Goal: Task Accomplishment & Management: Manage account settings

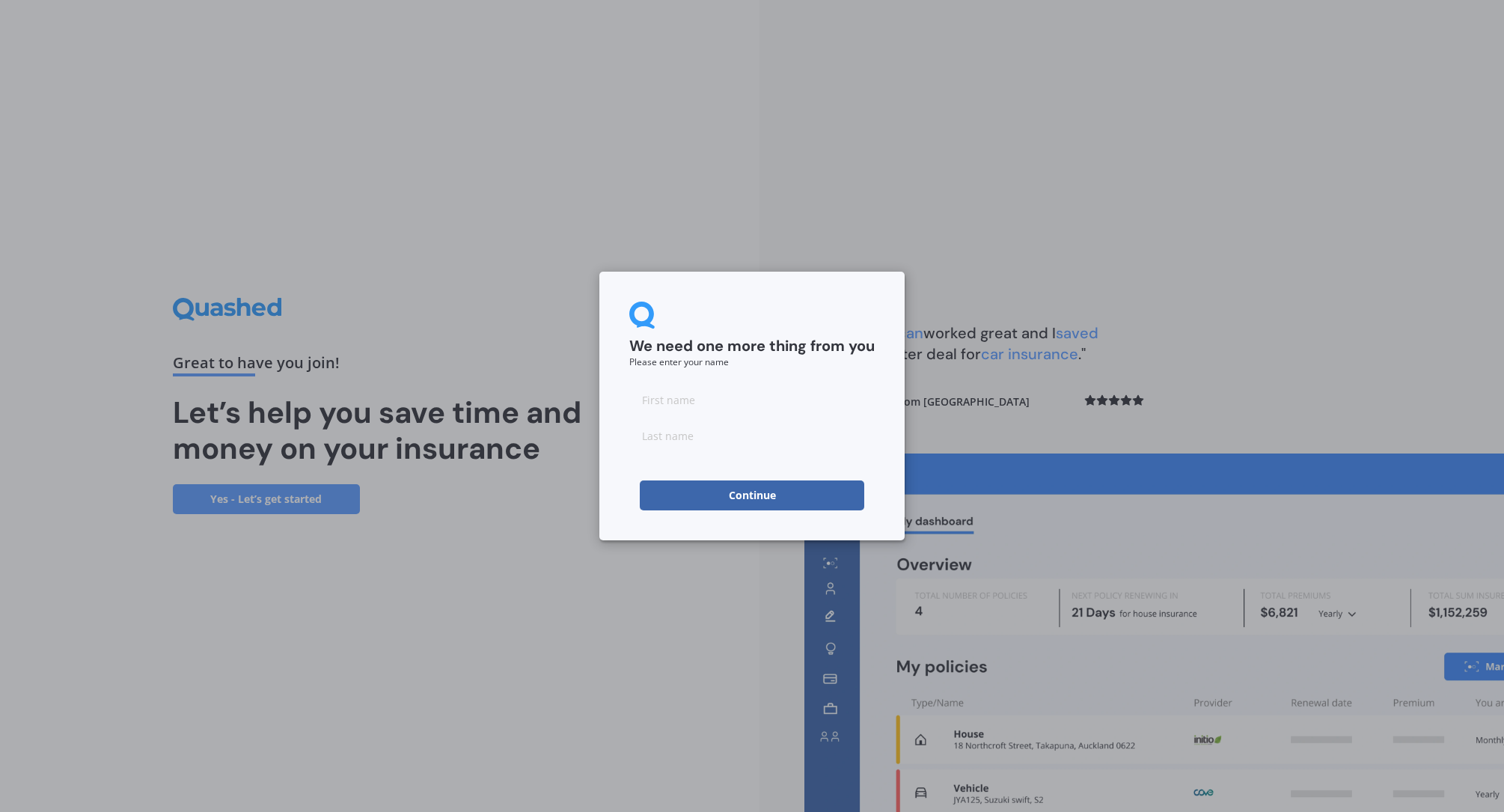
click at [662, 403] on input at bounding box center [751, 399] width 245 height 30
type input "Mark"
click at [694, 446] on input at bounding box center [751, 435] width 245 height 30
type input "Paisey"
click at [727, 498] on button "Continue" at bounding box center [752, 494] width 224 height 30
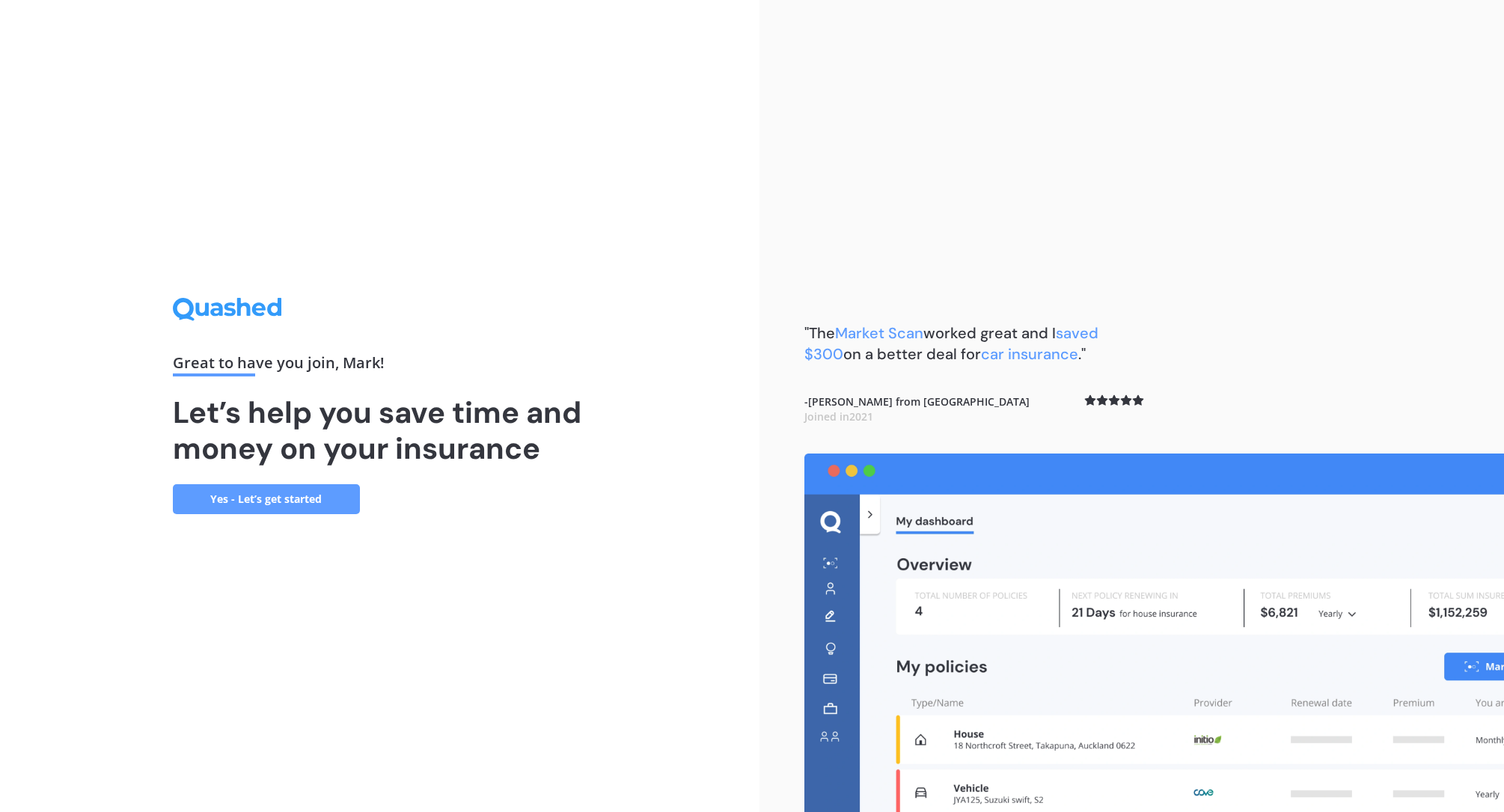
click at [272, 497] on link "Yes - Let’s get started" at bounding box center [267, 498] width 187 height 30
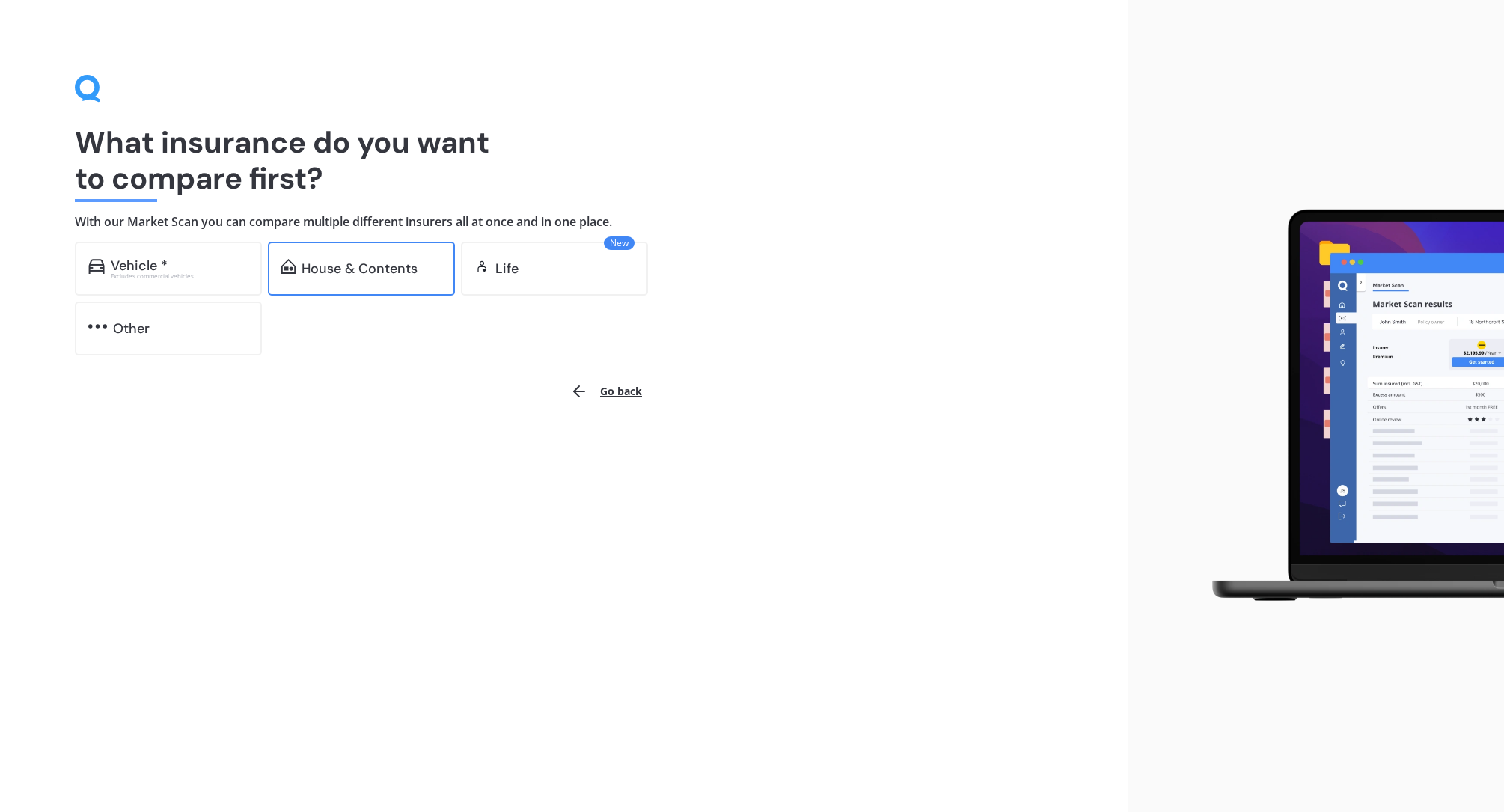
click at [344, 273] on div "House & Contents" at bounding box center [359, 268] width 116 height 15
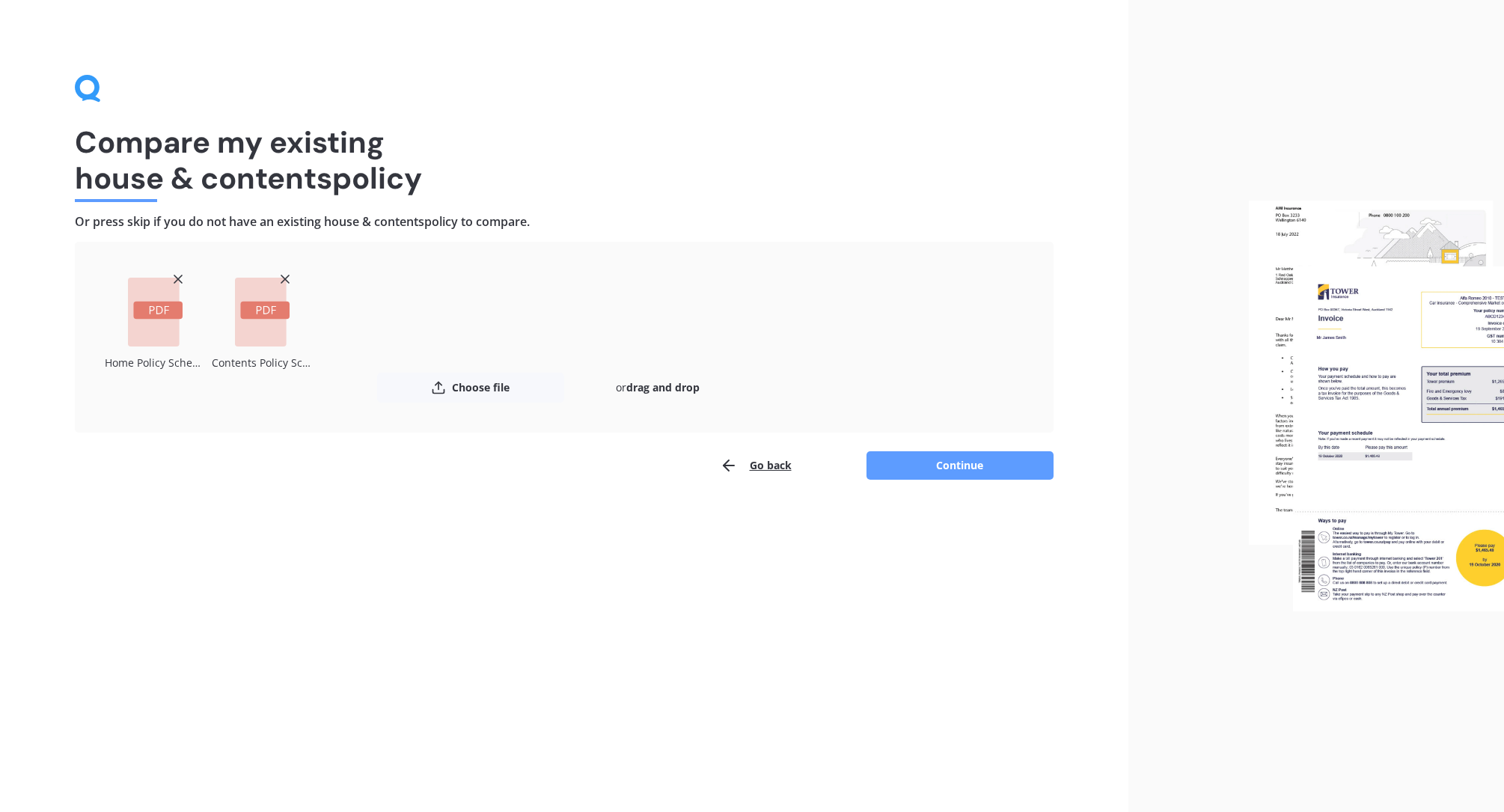
click at [944, 554] on div "Compare my existing house & contents policy Or press skip if you do not have an…" at bounding box center [564, 406] width 1128 height 812
click at [947, 462] on button "Continue" at bounding box center [959, 466] width 187 height 29
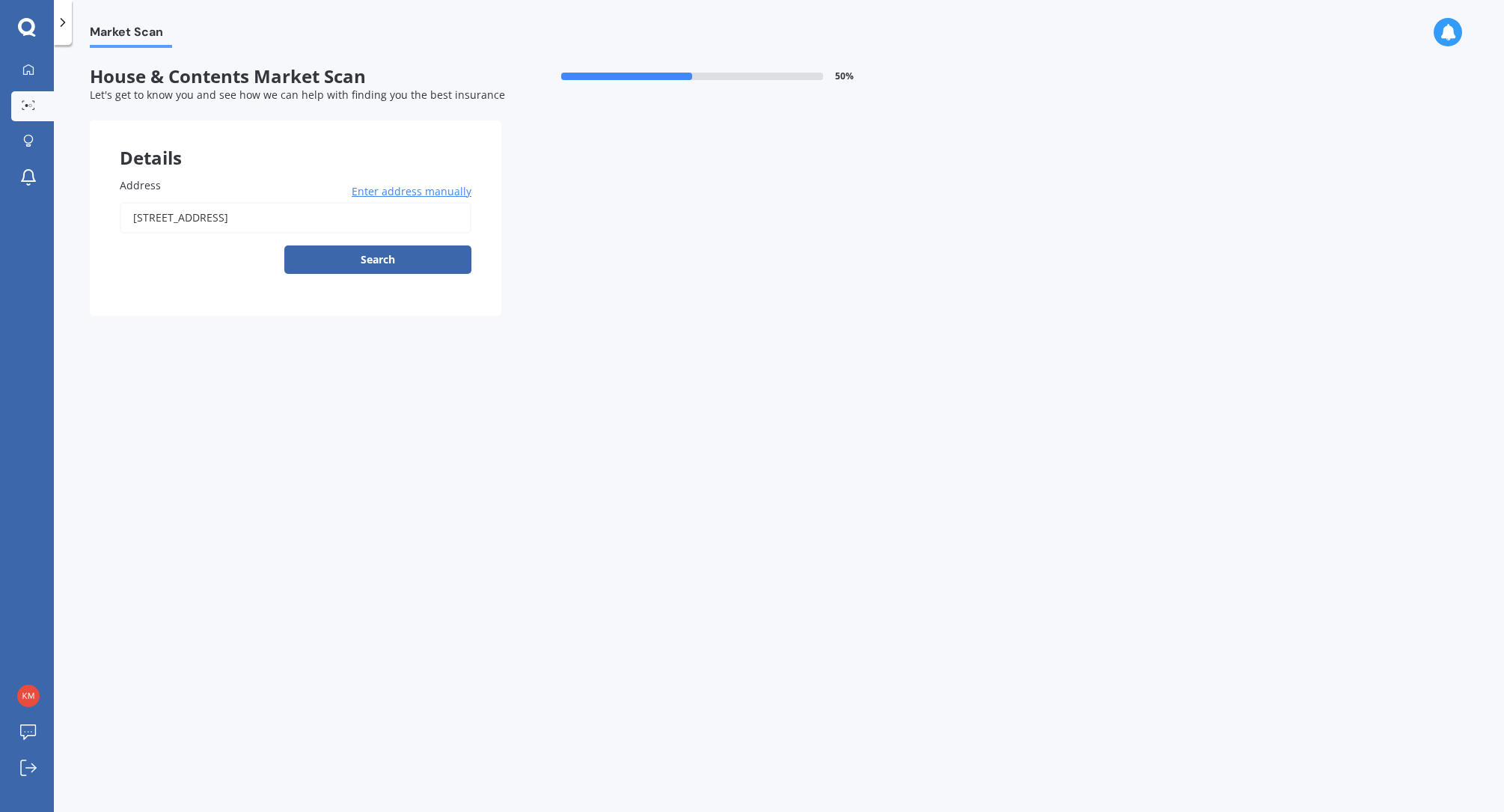
click at [358, 254] on button "Search" at bounding box center [378, 259] width 187 height 29
type input "[STREET_ADDRESS]"
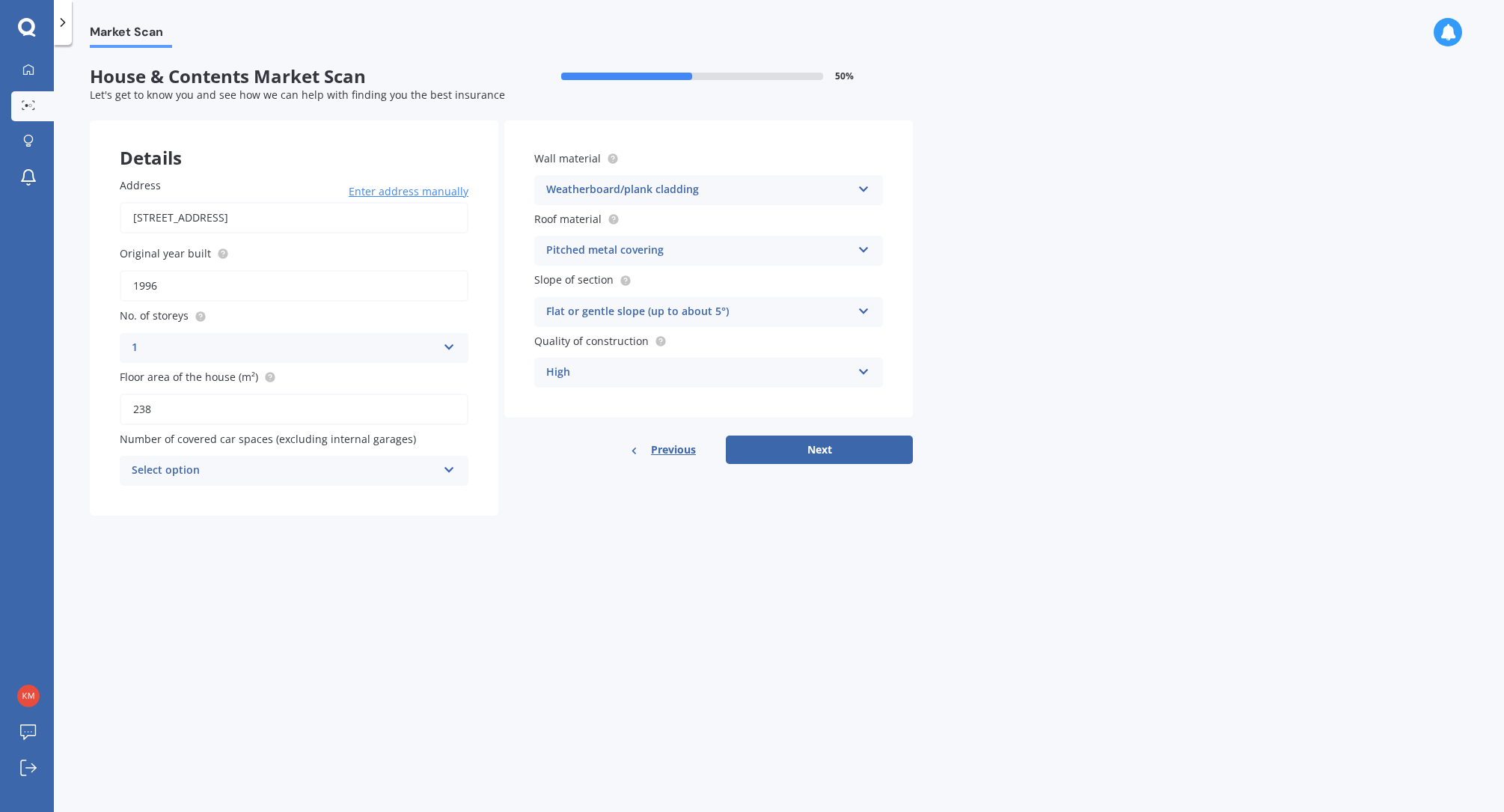
click at [855, 371] on div "High Standard High Prestige" at bounding box center [708, 372] width 348 height 30
click at [564, 459] on span "Prestige" at bounding box center [567, 455] width 42 height 14
click at [807, 453] on button "Next" at bounding box center [819, 450] width 187 height 29
click at [300, 470] on div "Select option" at bounding box center [287, 470] width 298 height 16
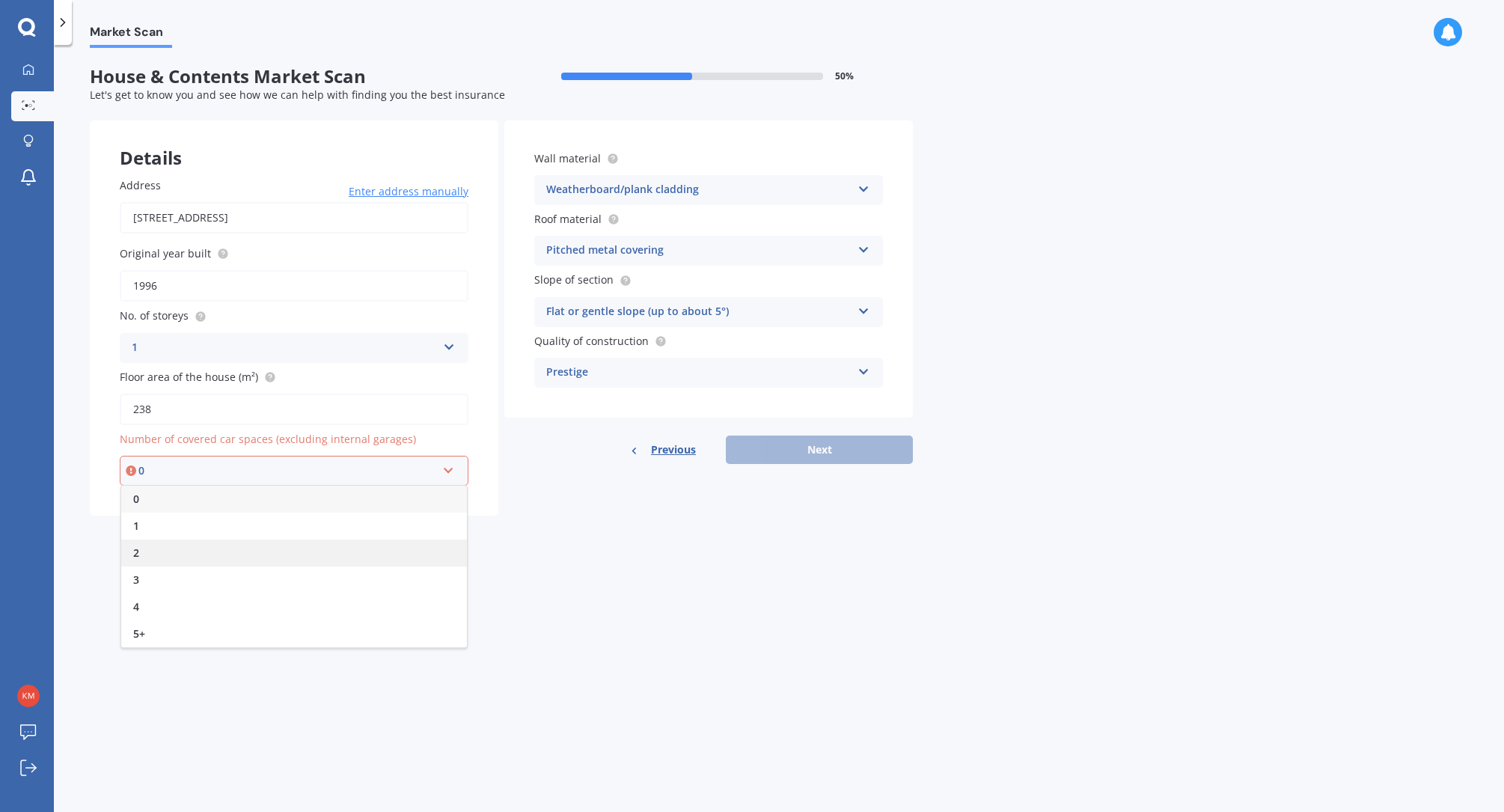
click at [182, 552] on div "2" at bounding box center [293, 553] width 345 height 27
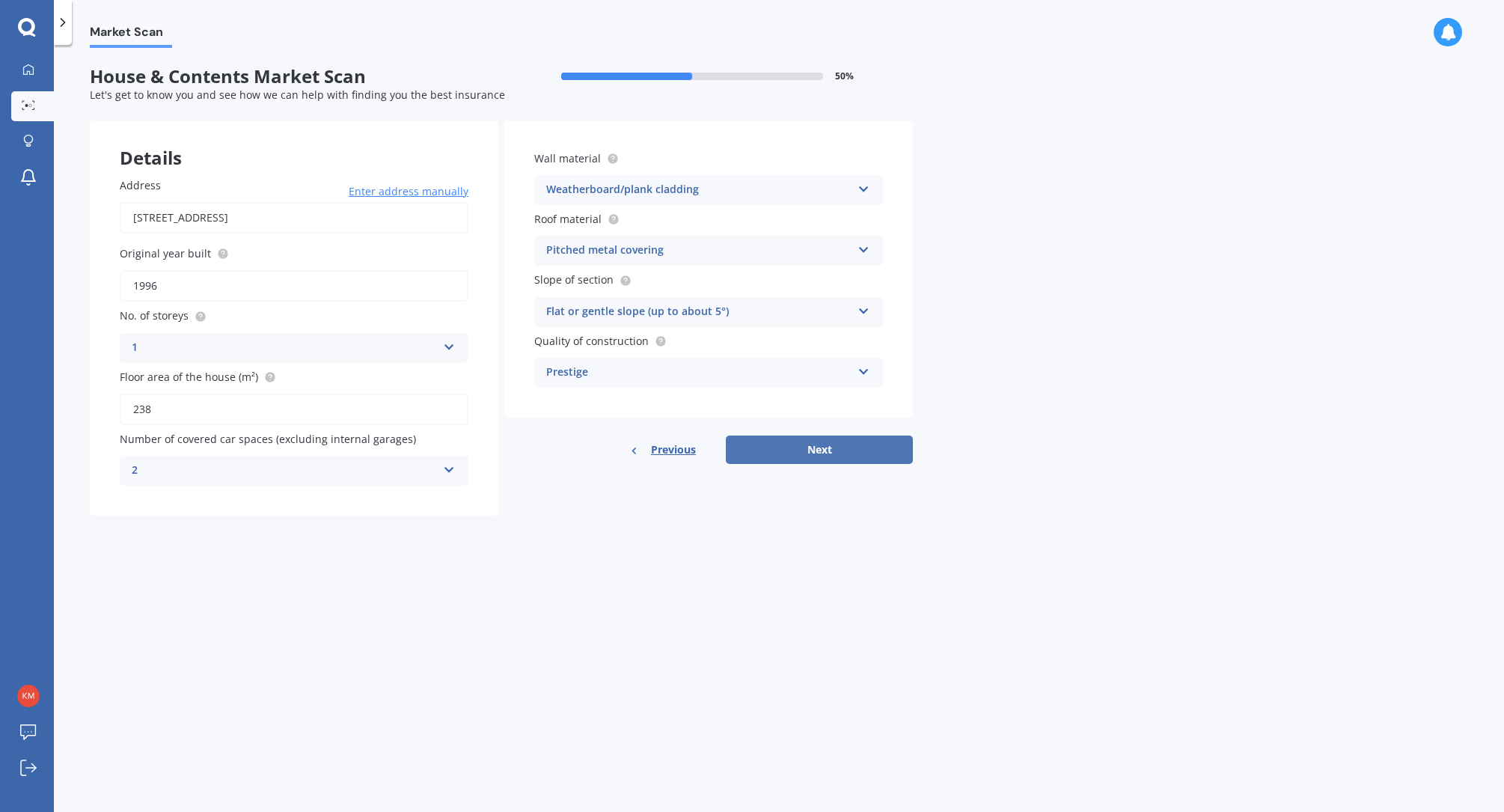
click at [826, 453] on button "Next" at bounding box center [819, 450] width 187 height 29
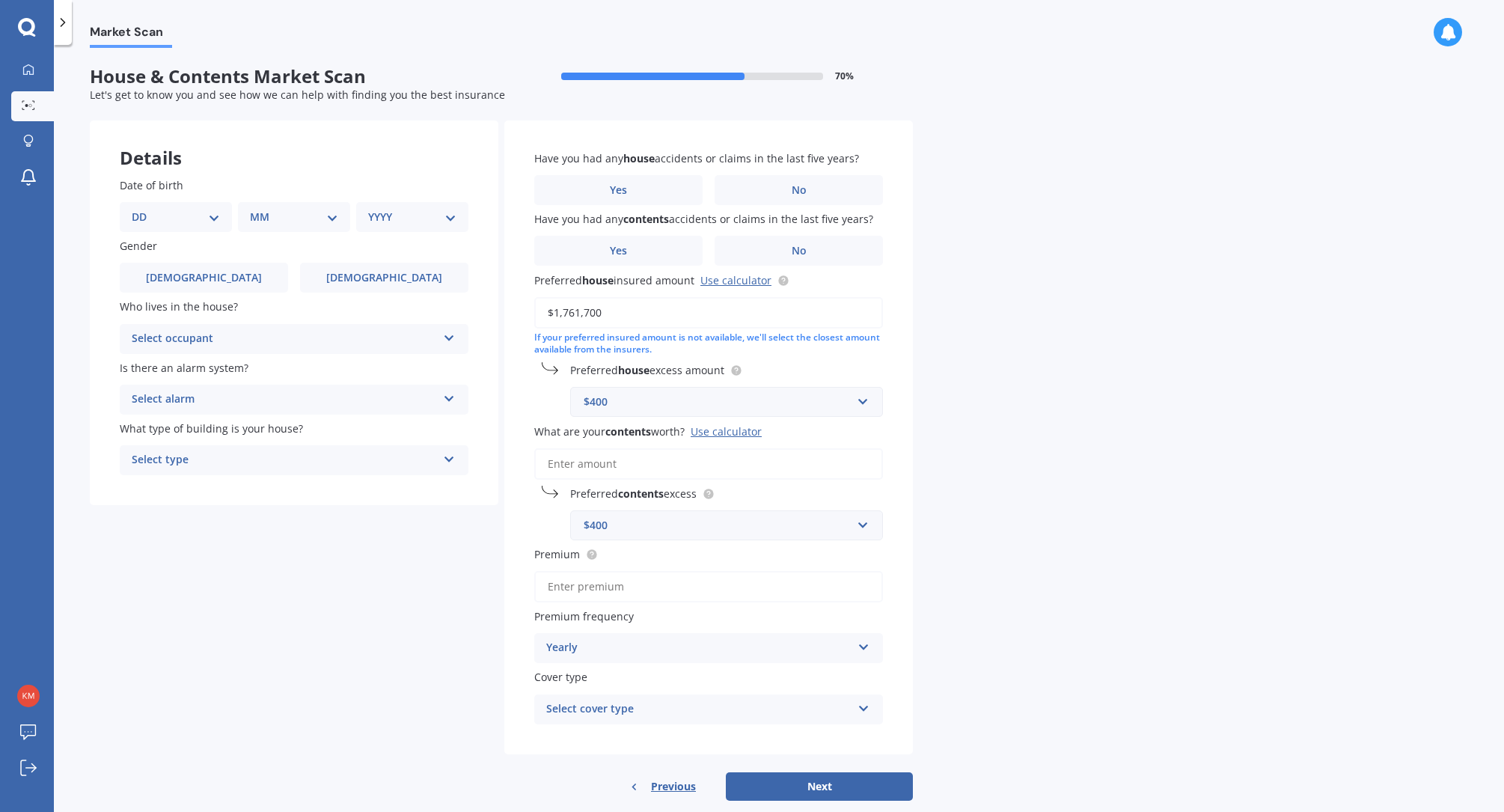
click at [218, 214] on select "DD 01 02 03 04 05 06 07 08 09 10 11 12 13 14 15 16 17 18 19 20 21 22 23 24 25 2…" at bounding box center [176, 217] width 88 height 16
select select "18"
click at [144, 209] on select "DD 01 02 03 04 05 06 07 08 09 10 11 12 13 14 15 16 17 18 19 20 21 22 23 24 25 2…" at bounding box center [176, 217] width 88 height 16
click at [307, 218] on select "MM 01 02 03 04 05 06 07 08 09 10 11 12" at bounding box center [297, 217] width 83 height 16
select select "01"
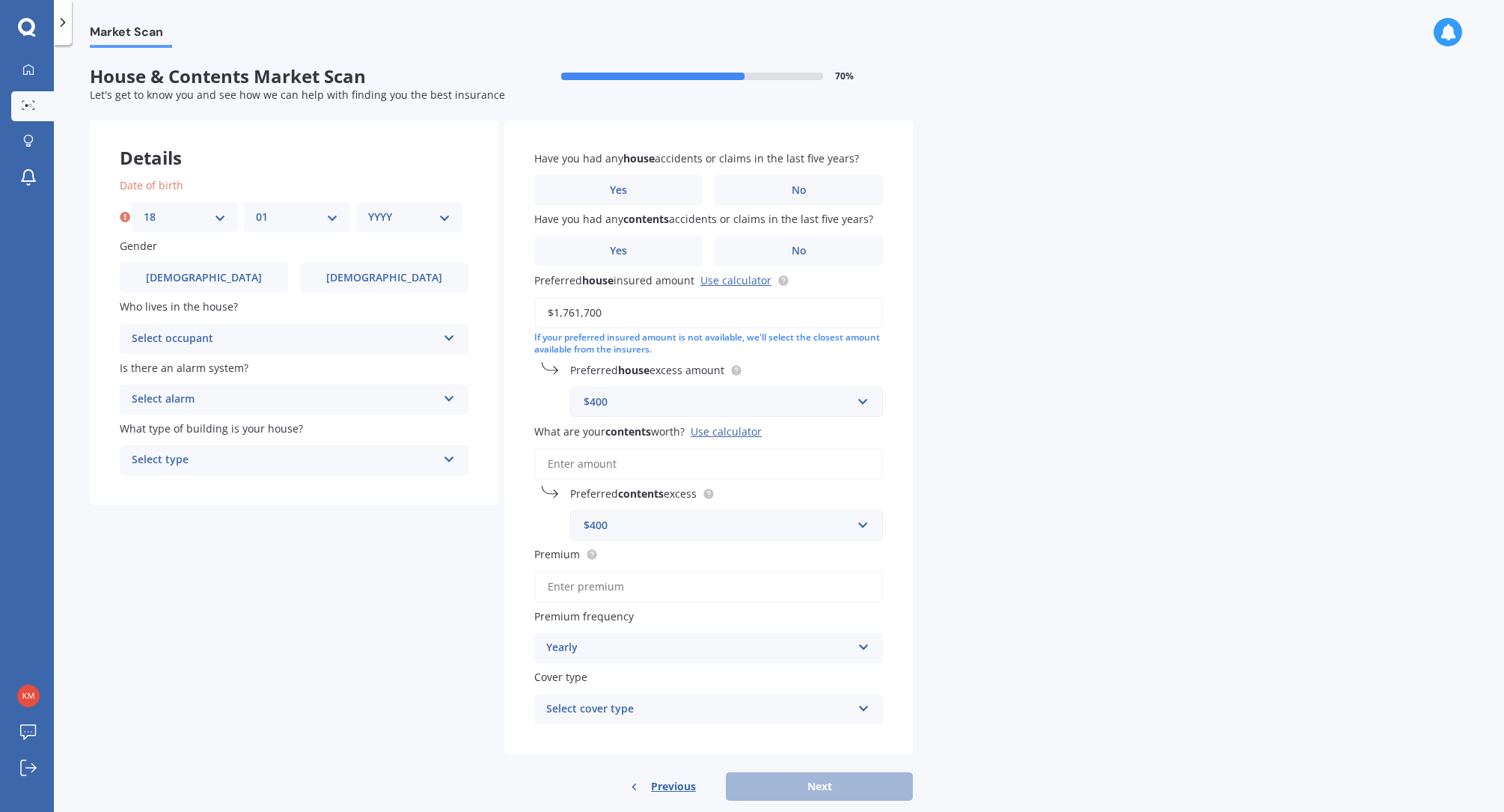
click at [256, 209] on select "MM 01 02 03 04 05 06 07 08 09 10 11 12" at bounding box center [297, 217] width 83 height 16
click at [434, 214] on select "YYYY 2009 2008 2007 2006 2005 2004 2003 2002 2001 2000 1999 1998 1997 1996 1995…" at bounding box center [409, 217] width 83 height 16
select select "1962"
click at [368, 209] on select "YYYY 2009 2008 2007 2006 2005 2004 2003 2002 2001 2000 1999 1998 1997 1996 1995…" at bounding box center [409, 217] width 83 height 16
click at [227, 281] on label "[DEMOGRAPHIC_DATA]" at bounding box center [204, 277] width 169 height 30
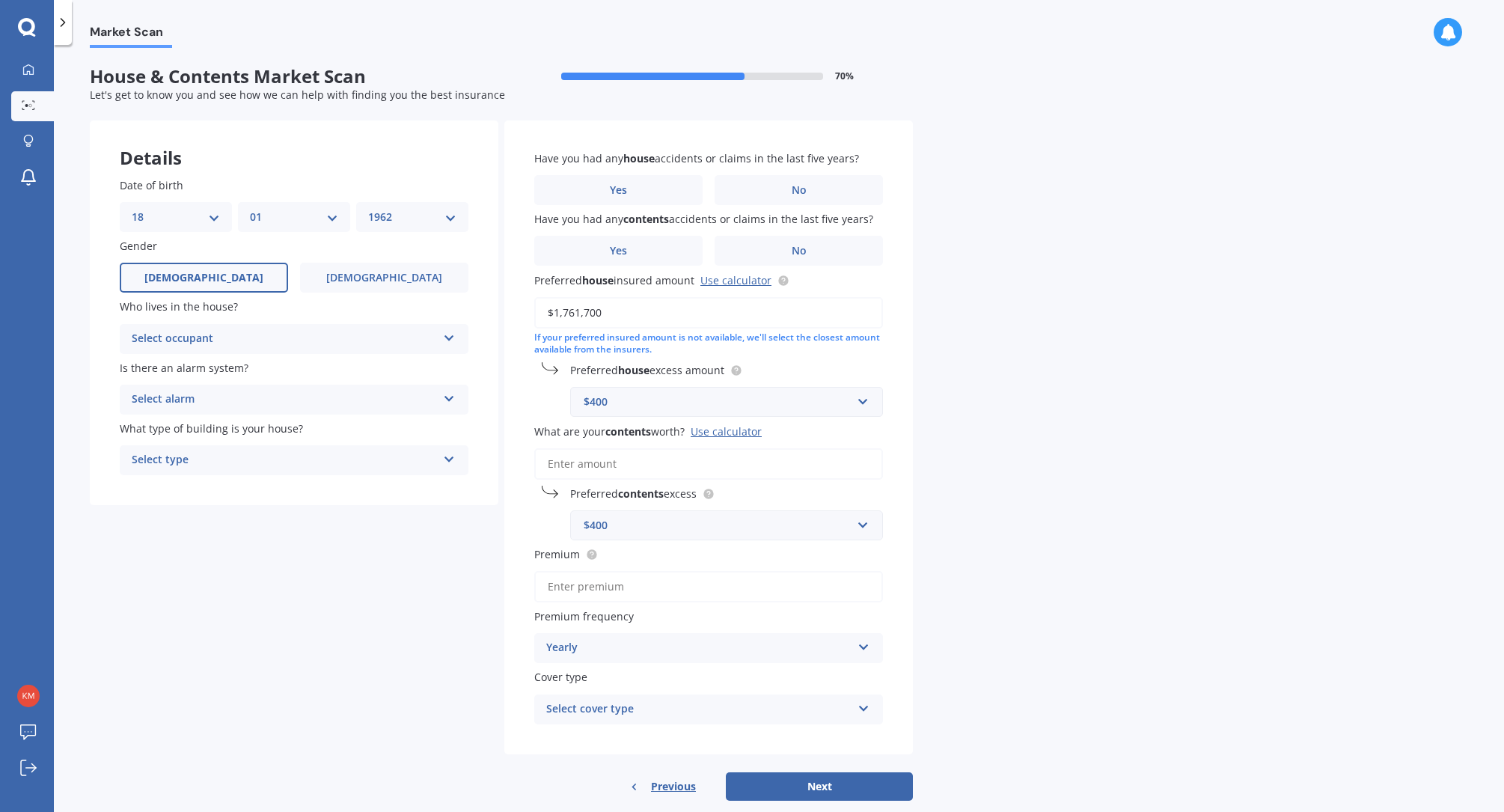
click at [0, 0] on input "[DEMOGRAPHIC_DATA]" at bounding box center [0, 0] width 0 height 0
click at [224, 335] on div "Select occupant" at bounding box center [284, 339] width 305 height 18
click at [172, 365] on div "Owner" at bounding box center [293, 368] width 347 height 27
click at [211, 396] on div "Select alarm" at bounding box center [284, 399] width 305 height 18
click at [192, 454] on span "Yes, not monitored" at bounding box center [182, 455] width 99 height 14
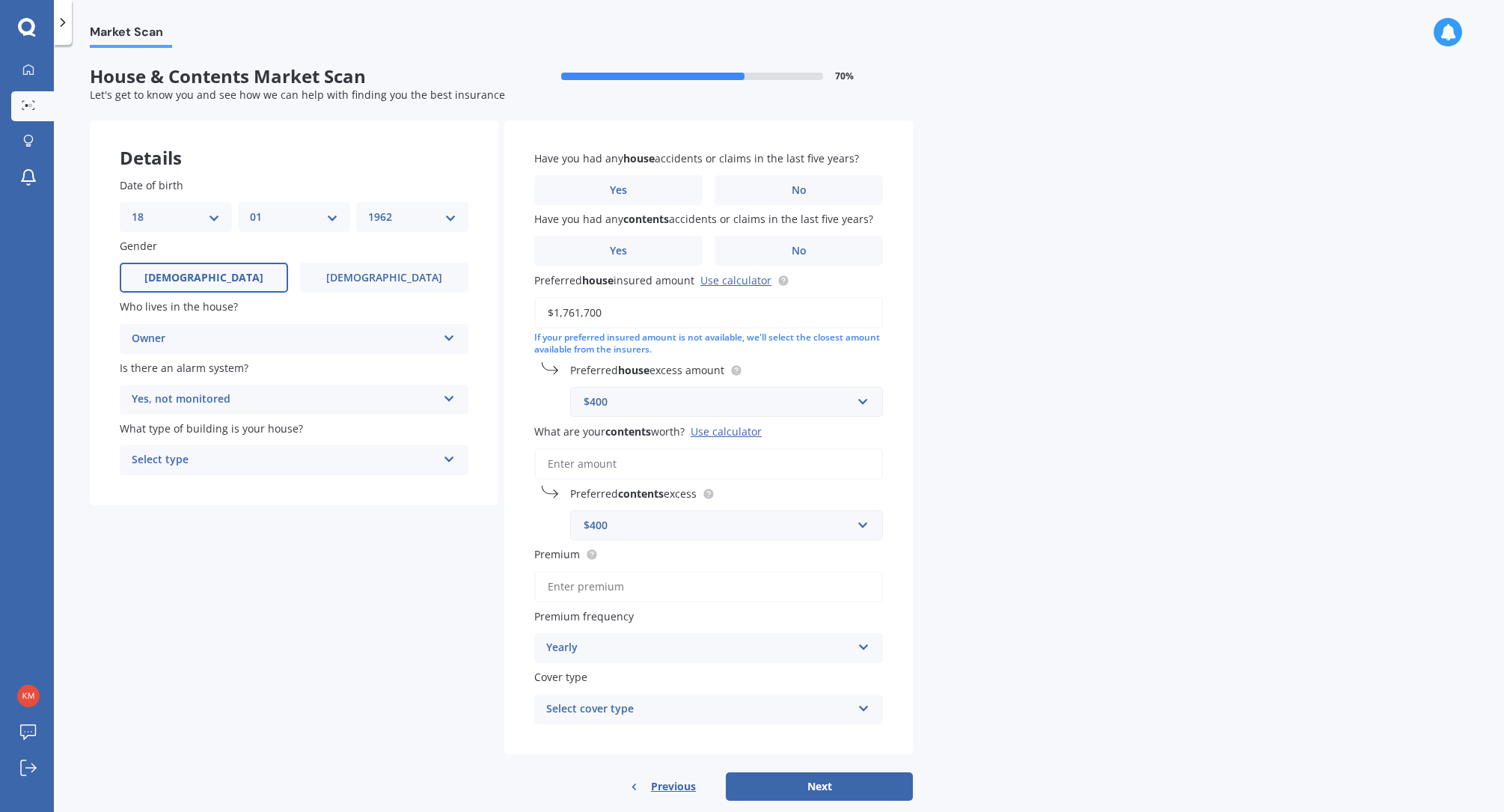
click at [209, 459] on div "Select type" at bounding box center [284, 460] width 305 height 18
click at [196, 486] on span "Freestanding" at bounding box center [166, 489] width 66 height 14
click at [790, 180] on label "No" at bounding box center [799, 189] width 169 height 30
click at [0, 0] on input "No" at bounding box center [0, 0] width 0 height 0
click at [790, 252] on label "No" at bounding box center [799, 250] width 169 height 30
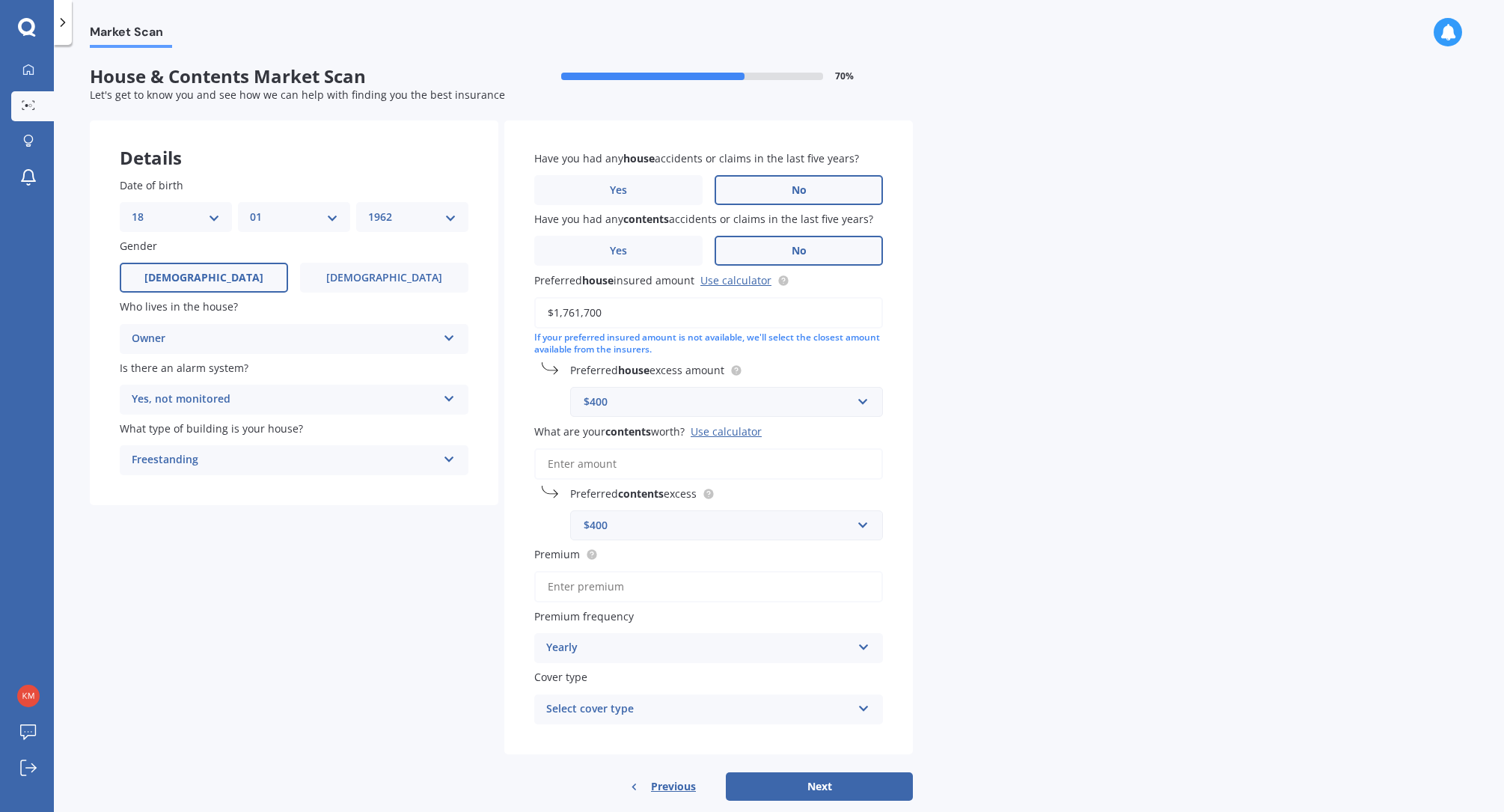
click at [0, 0] on input "No" at bounding box center [0, 0] width 0 height 0
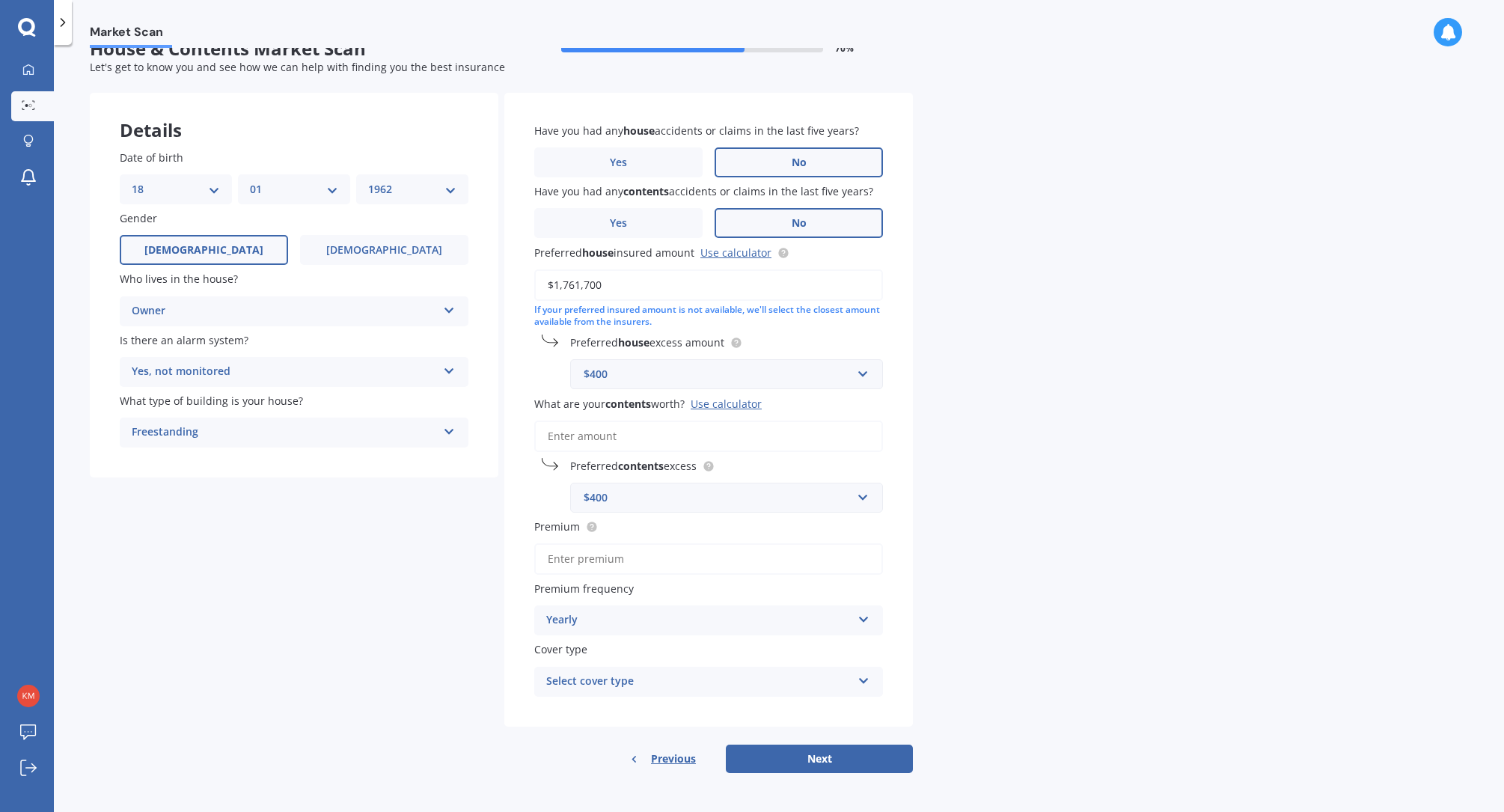
scroll to position [31, 0]
click at [861, 376] on input "text" at bounding box center [721, 374] width 299 height 29
click at [640, 454] on div "$500" at bounding box center [726, 457] width 311 height 28
click at [860, 493] on input "text" at bounding box center [721, 498] width 299 height 29
click at [599, 607] on span "$500" at bounding box center [594, 608] width 24 height 14
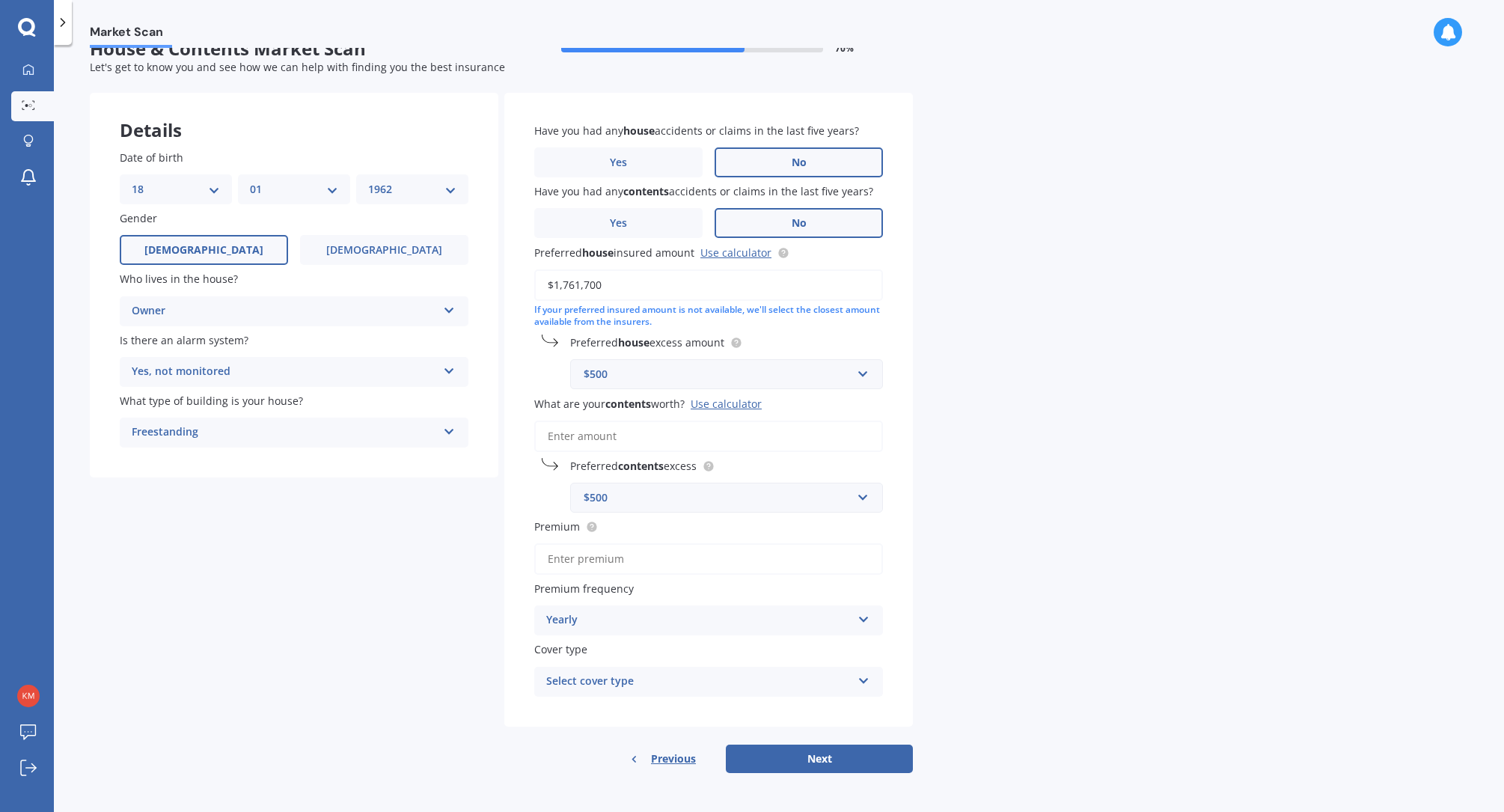
drag, startPoint x: 857, startPoint y: 619, endPoint x: 845, endPoint y: 619, distance: 12.0
click at [857, 619] on icon at bounding box center [863, 616] width 13 height 11
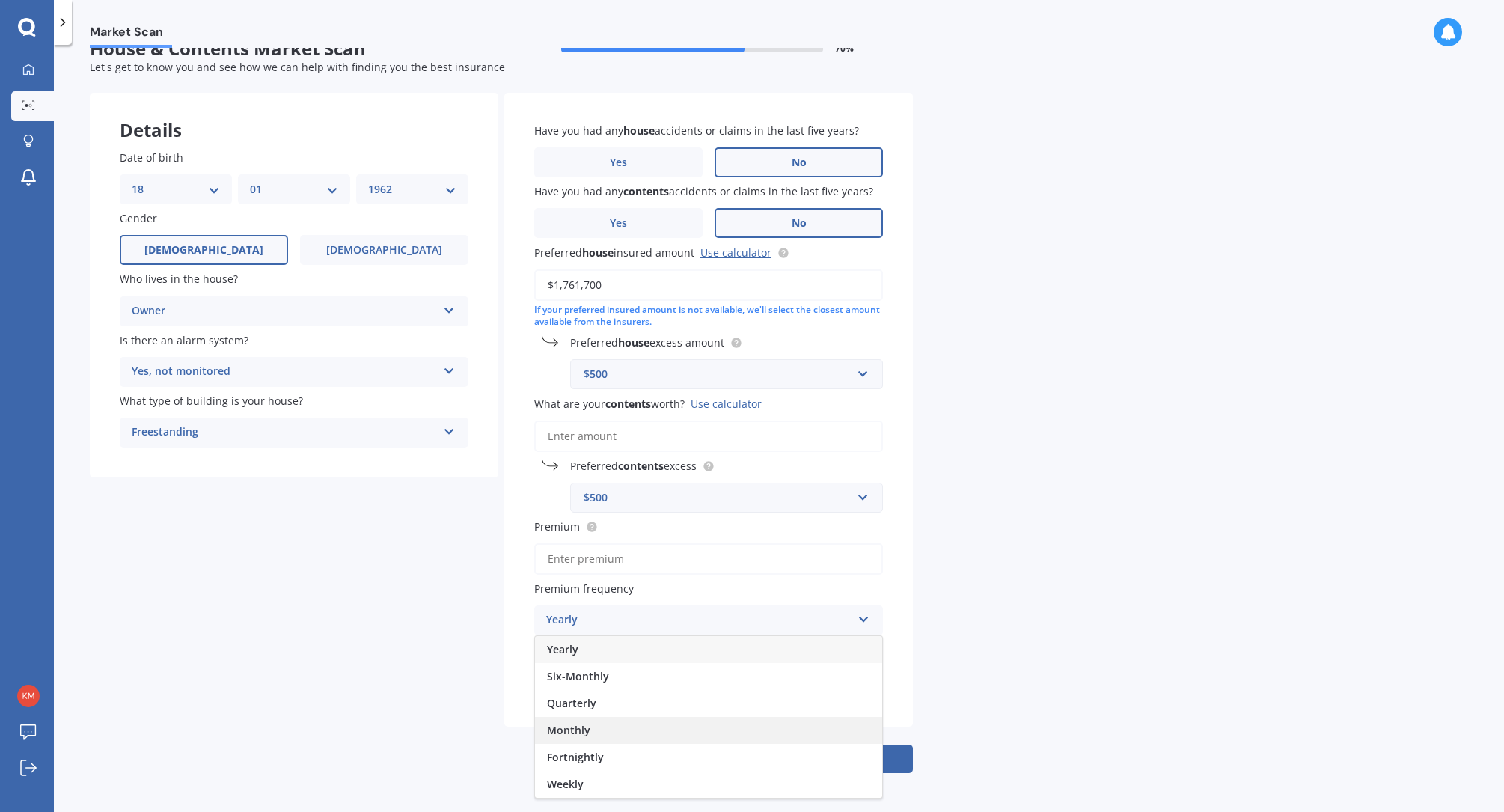
click at [584, 729] on span "Monthly" at bounding box center [568, 729] width 43 height 14
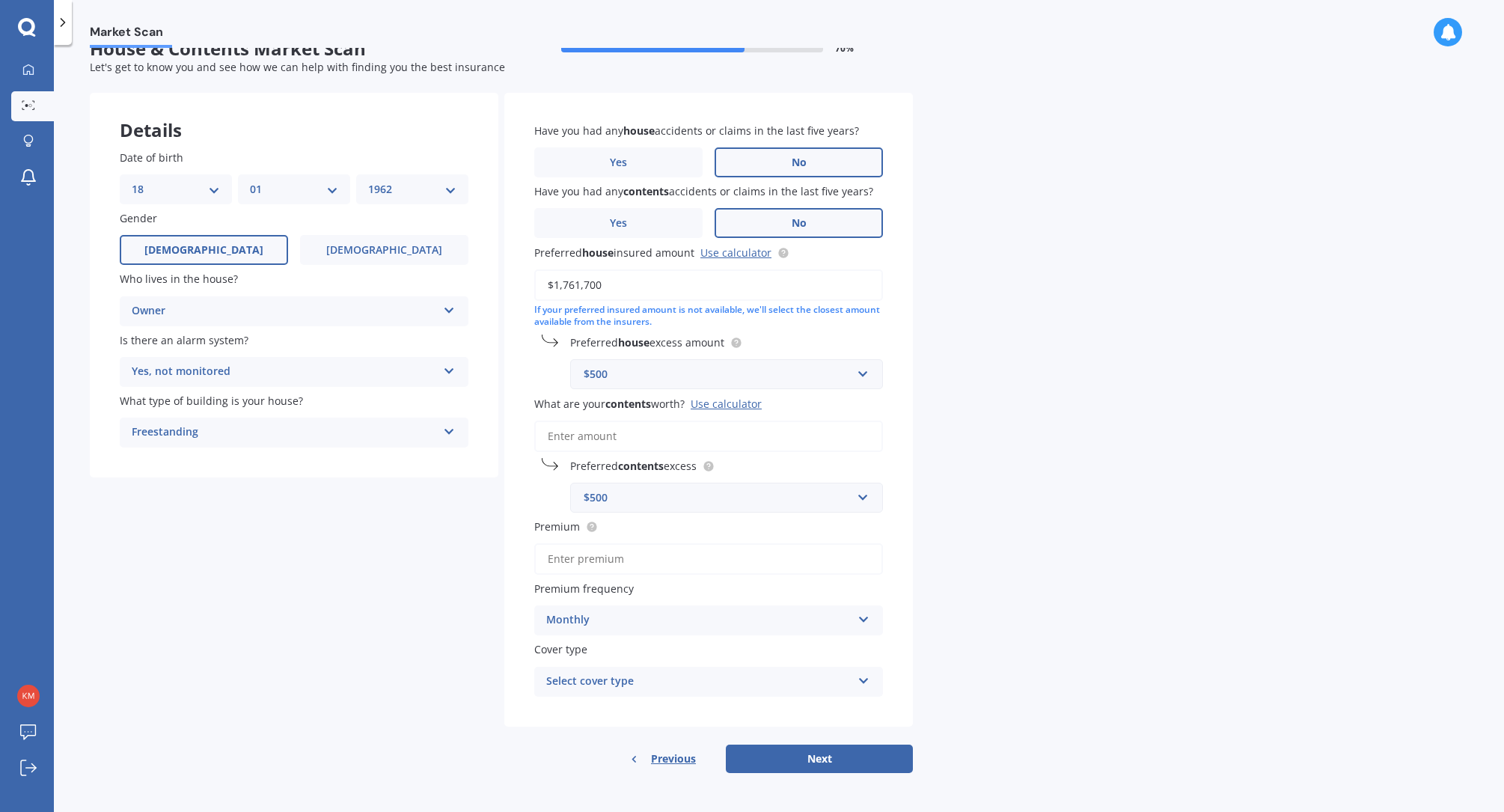
click at [845, 679] on div "Select cover type" at bounding box center [699, 681] width 305 height 18
click at [697, 710] on span "Home and Contents Insurance Package" at bounding box center [647, 711] width 201 height 14
click at [806, 763] on button "Next" at bounding box center [819, 759] width 187 height 29
click at [589, 439] on input "What are your contents worth? Use calculator" at bounding box center [708, 436] width 348 height 31
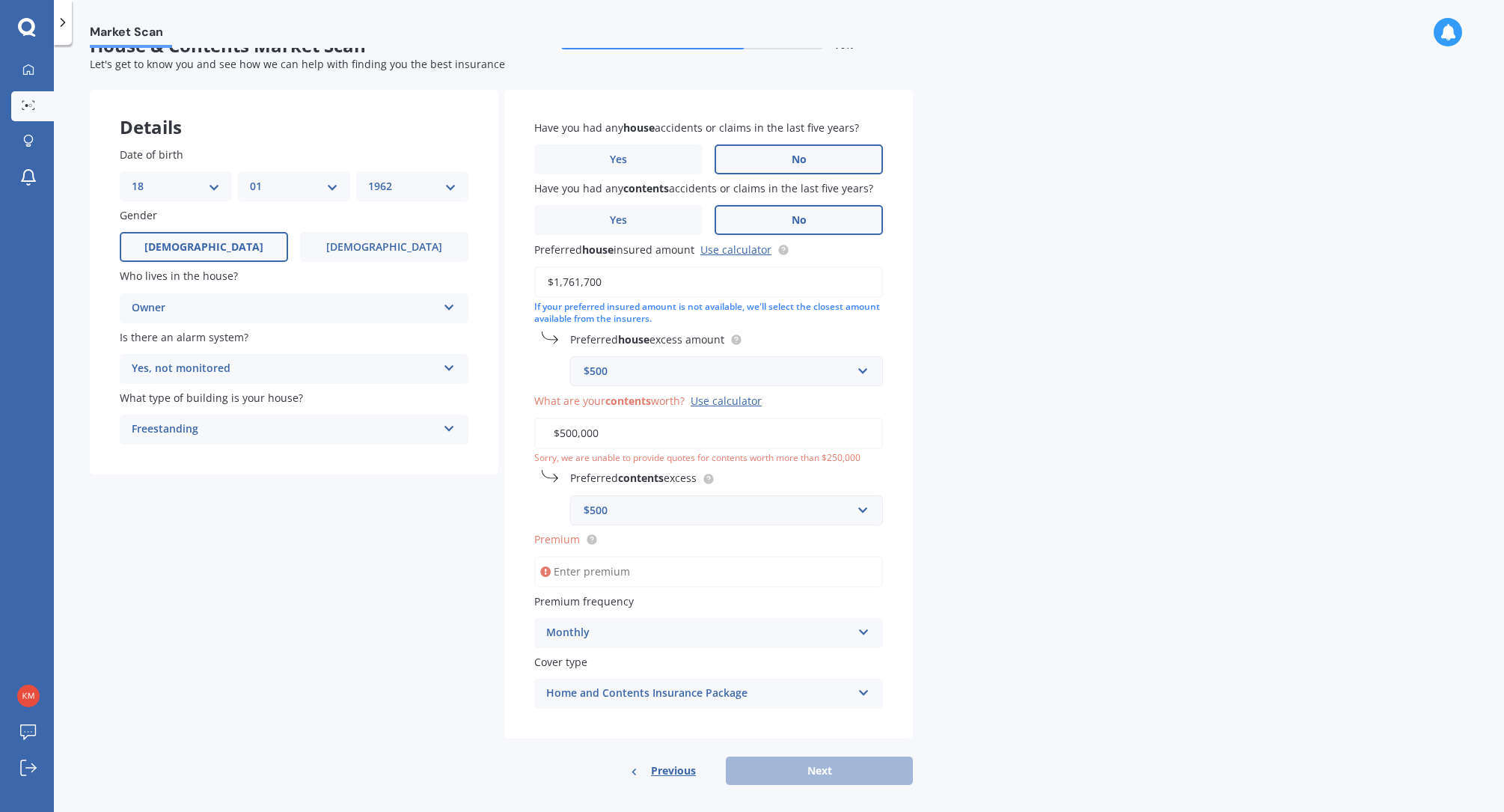
click at [952, 649] on div "Market Scan House & Contents Market Scan 70 % Let's get to know you and see how…" at bounding box center [779, 431] width 1450 height 767
click at [601, 435] on input "$500,000" at bounding box center [708, 432] width 348 height 31
click at [602, 434] on input "$500,000" at bounding box center [708, 432] width 348 height 31
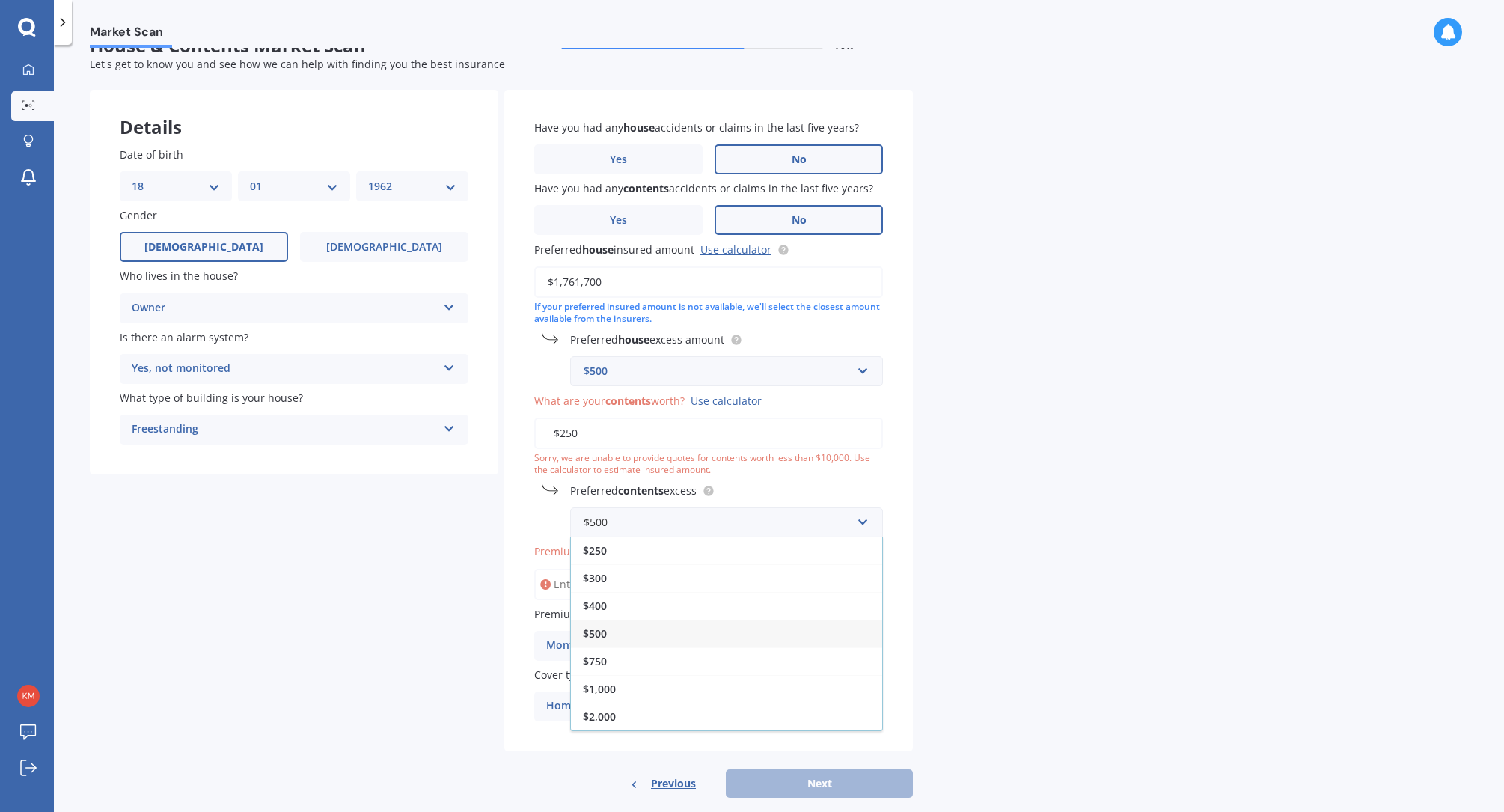
click at [1072, 508] on div "Market Scan House & Contents Market Scan 70 % Let's get to know you and see how…" at bounding box center [779, 431] width 1450 height 767
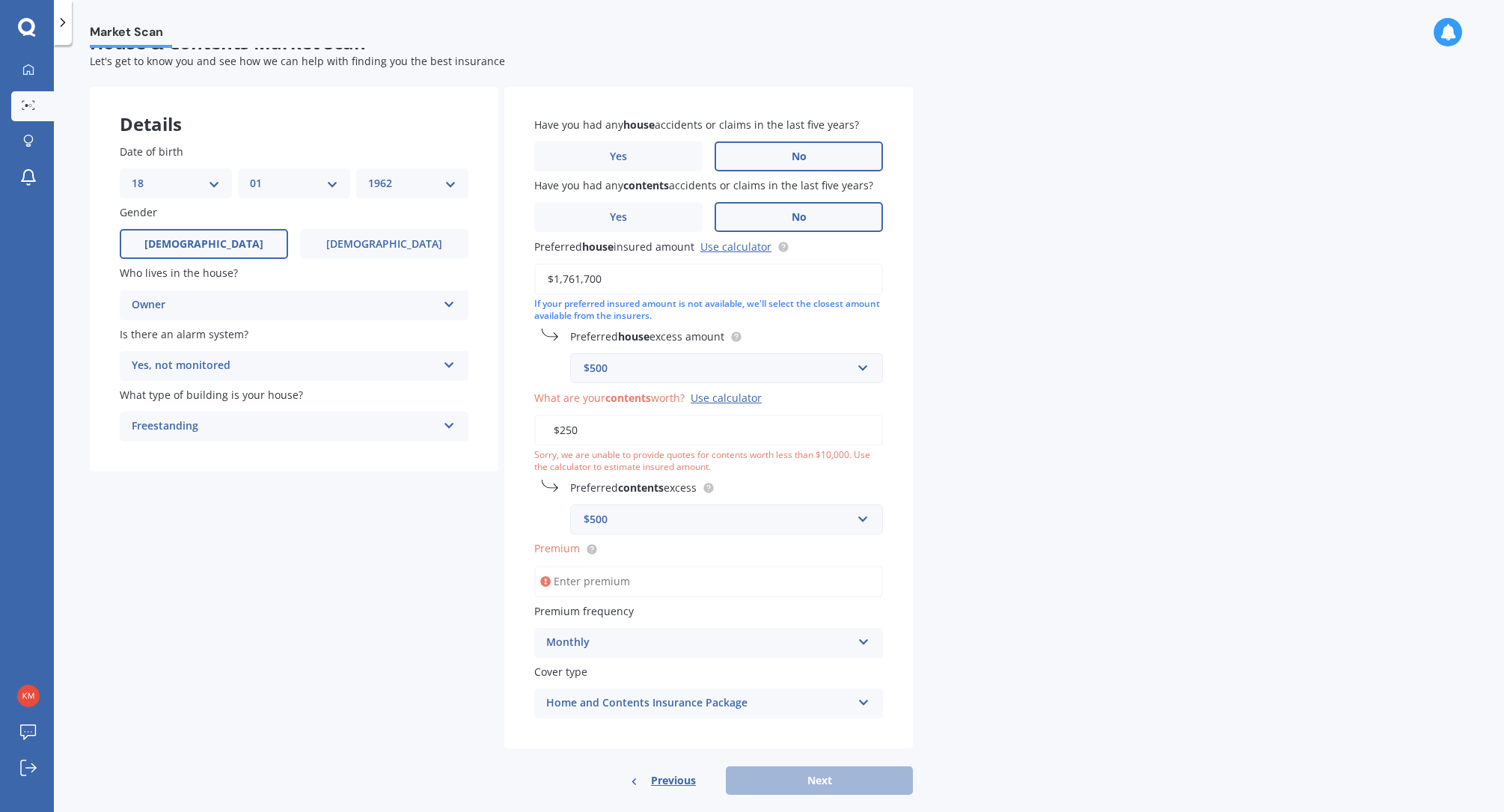
click at [593, 439] on input "$250" at bounding box center [708, 430] width 348 height 31
type input "$250,000"
click at [1067, 454] on div "Market Scan House & Contents Market Scan 70 % Let's get to know you and see how…" at bounding box center [779, 431] width 1450 height 767
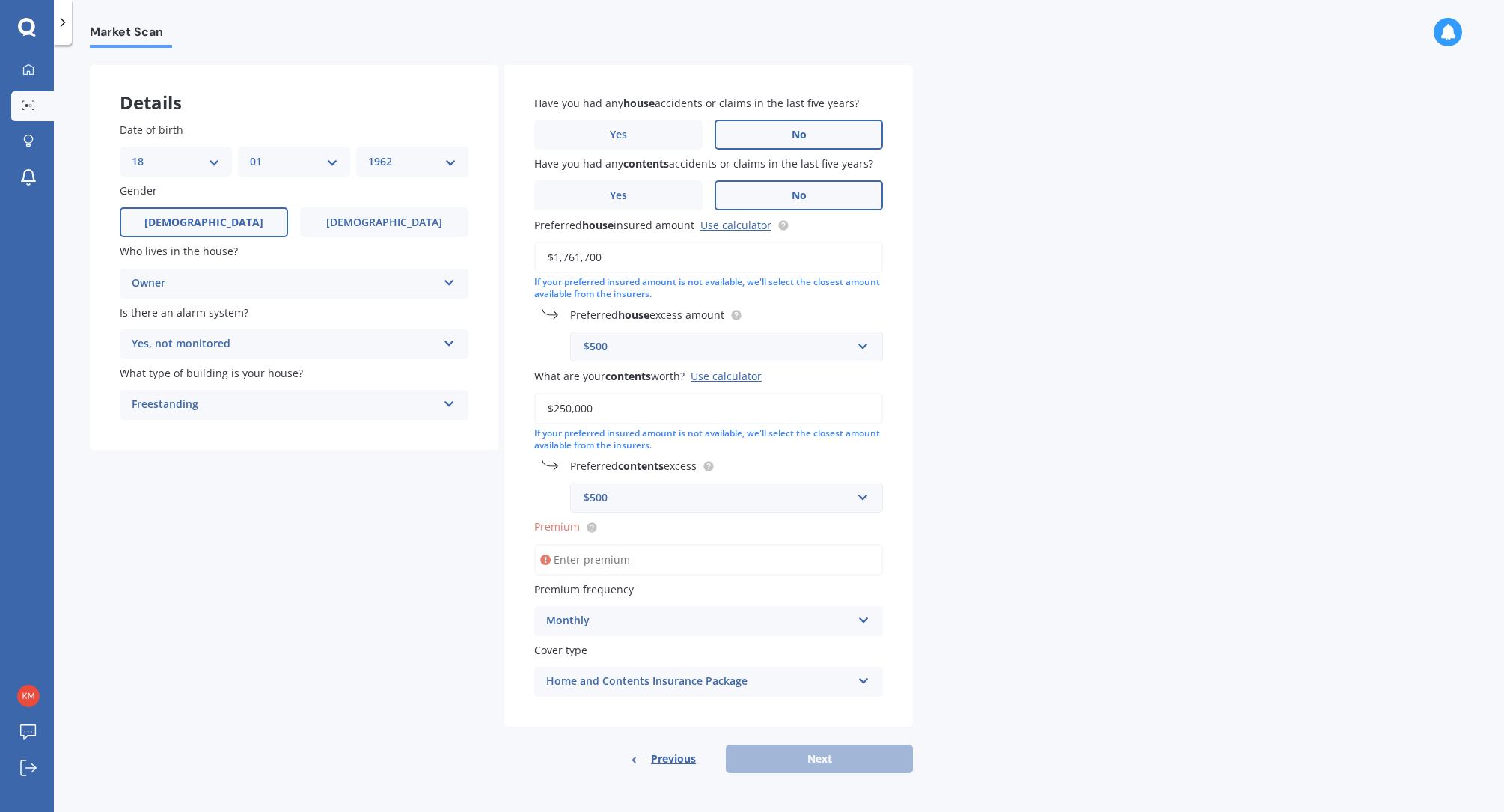
scroll to position [58, 0]
click at [616, 564] on input "Premium" at bounding box center [708, 559] width 348 height 31
click at [1051, 517] on div "Market Scan House & Contents Market Scan 70 % Let's get to know you and see how…" at bounding box center [779, 431] width 1450 height 767
click at [808, 758] on div "Previous Next" at bounding box center [708, 759] width 408 height 29
click at [625, 558] on input "Premium" at bounding box center [708, 559] width 348 height 31
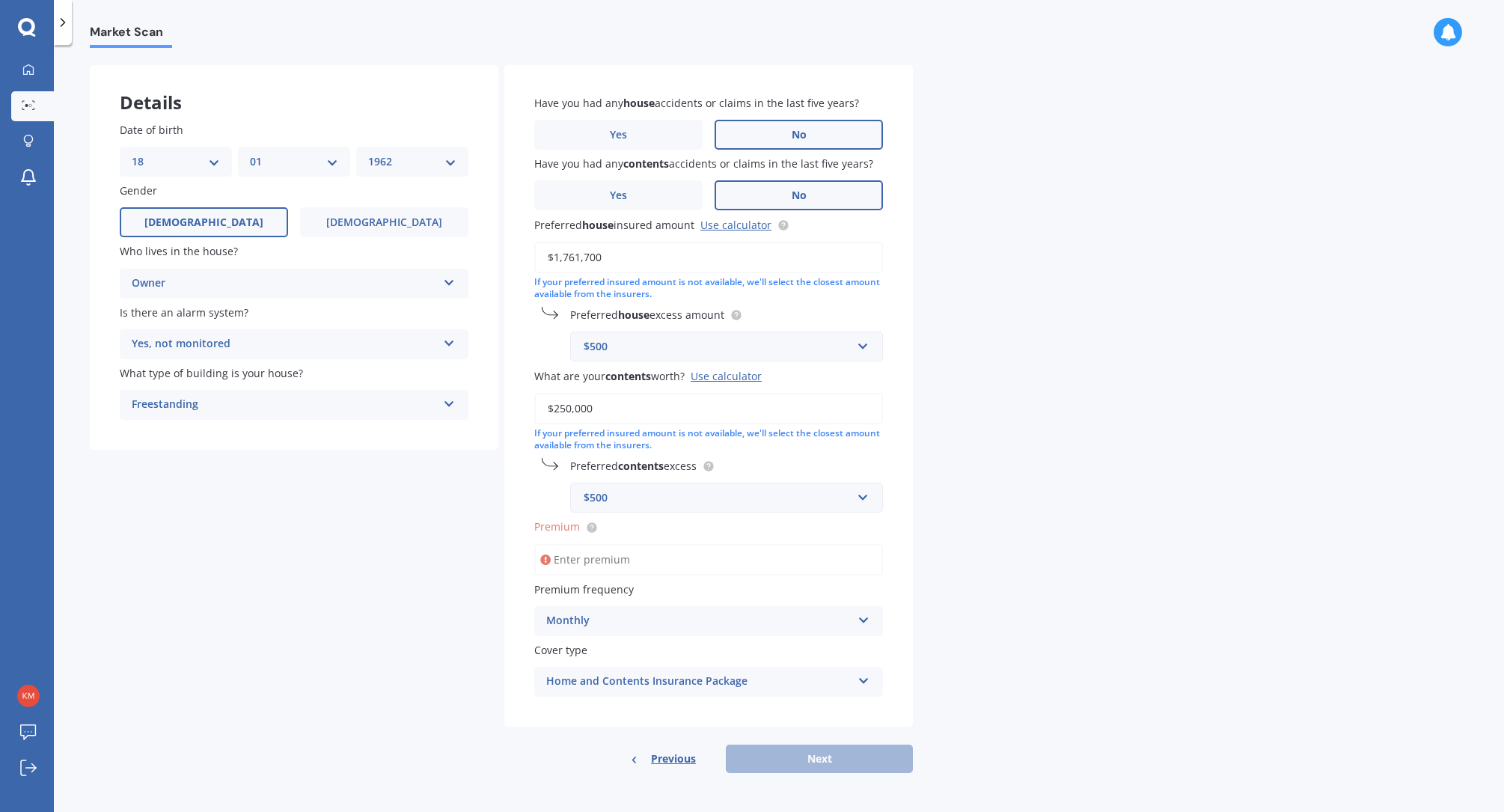
click at [880, 502] on div "$500 $250 $300 $400 $500 $750 $1,000 $2,000" at bounding box center [726, 497] width 312 height 30
click at [674, 526] on div "$250" at bounding box center [726, 525] width 311 height 28
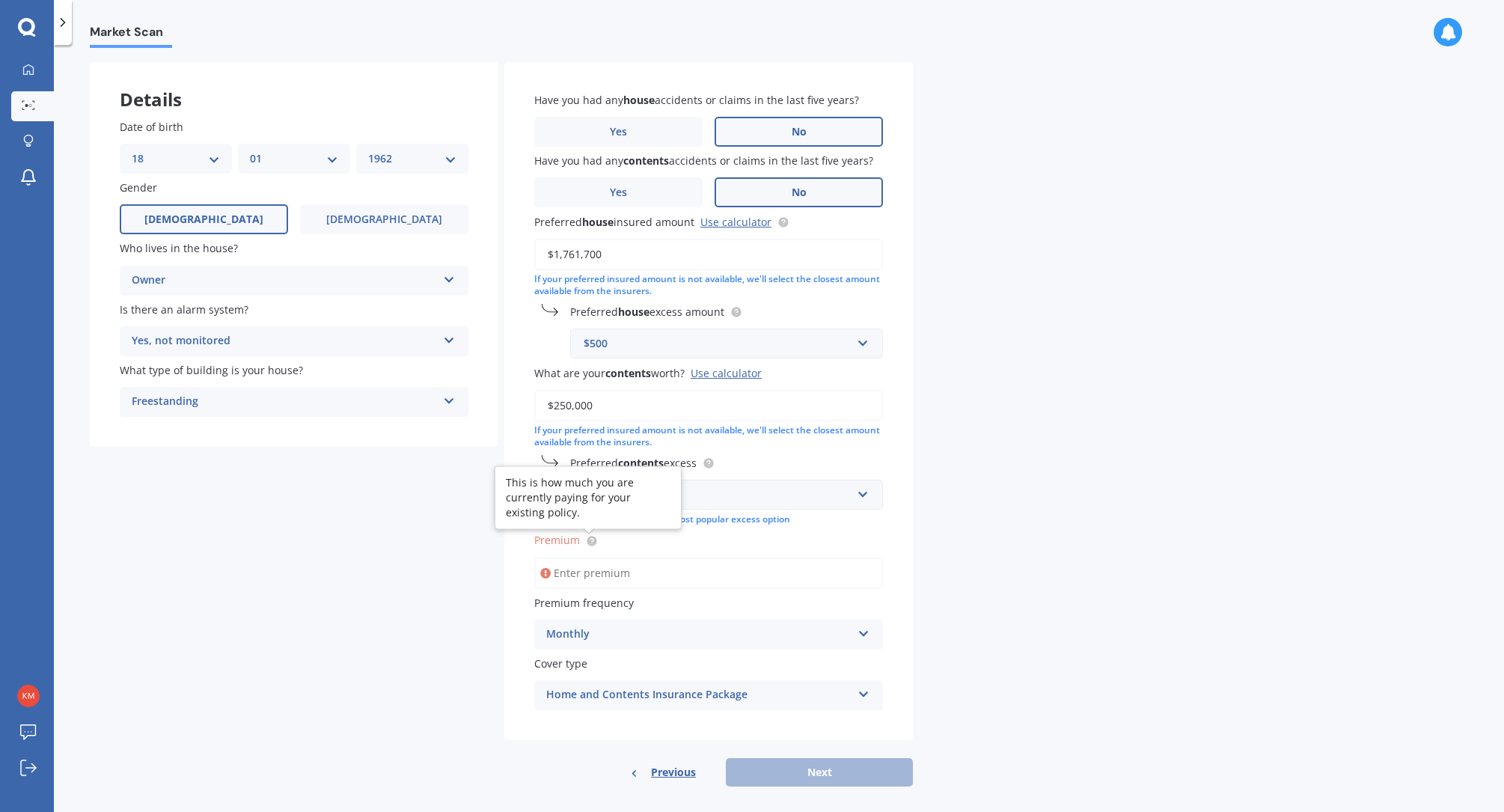
click at [590, 540] on icon at bounding box center [591, 538] width 3 height 3
click at [1095, 543] on div "Market Scan House & Contents Market Scan 70 % Let's get to know you and see how…" at bounding box center [779, 431] width 1450 height 767
click at [618, 575] on input "Premium" at bounding box center [708, 572] width 348 height 31
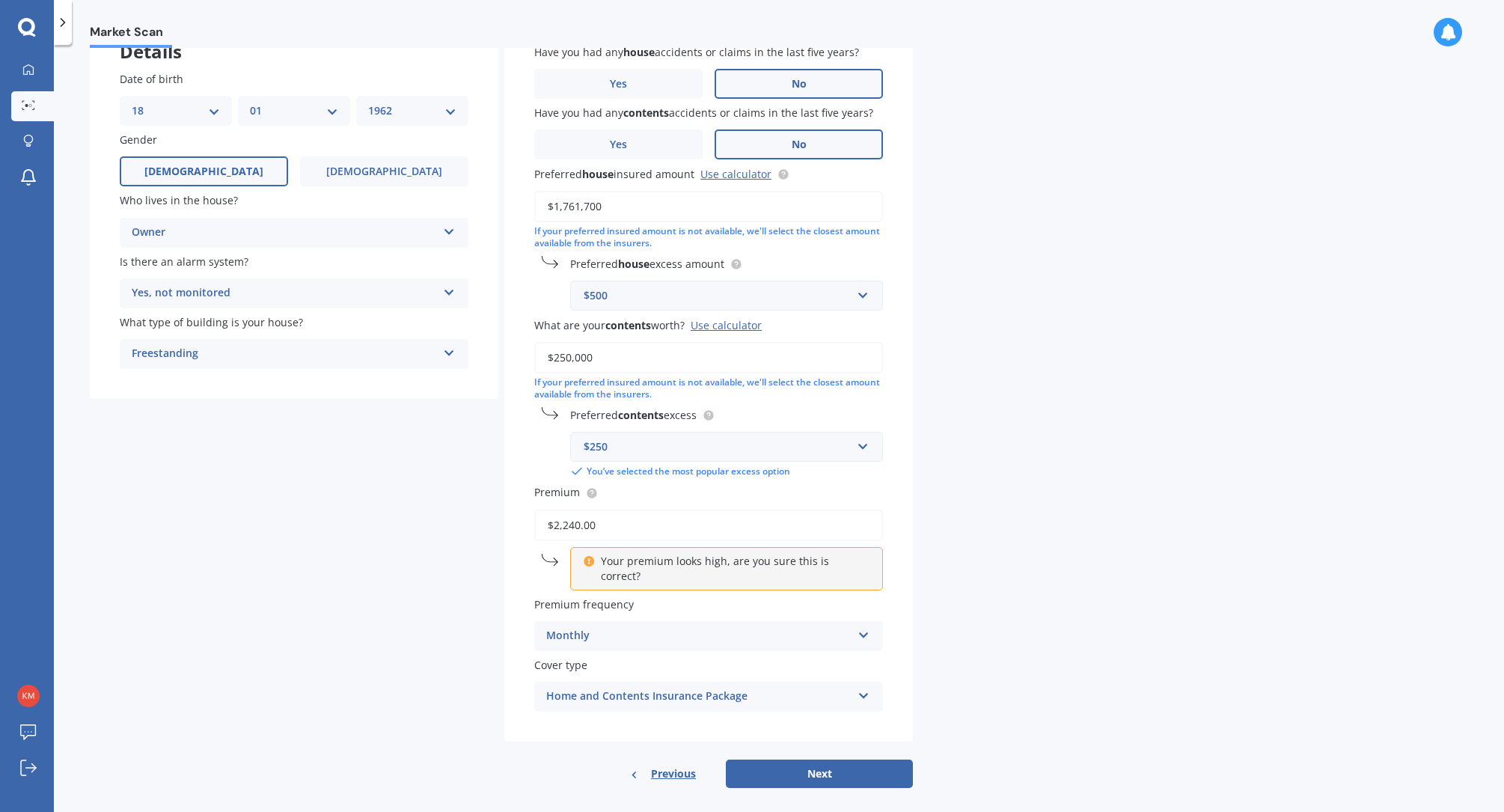
scroll to position [109, 0]
type input "$2,240.00"
click at [950, 594] on div "Market Scan House & Contents Market Scan 70 % Let's get to know you and see how…" at bounding box center [779, 431] width 1450 height 767
click at [817, 758] on button "Next" at bounding box center [819, 771] width 187 height 29
select select "18"
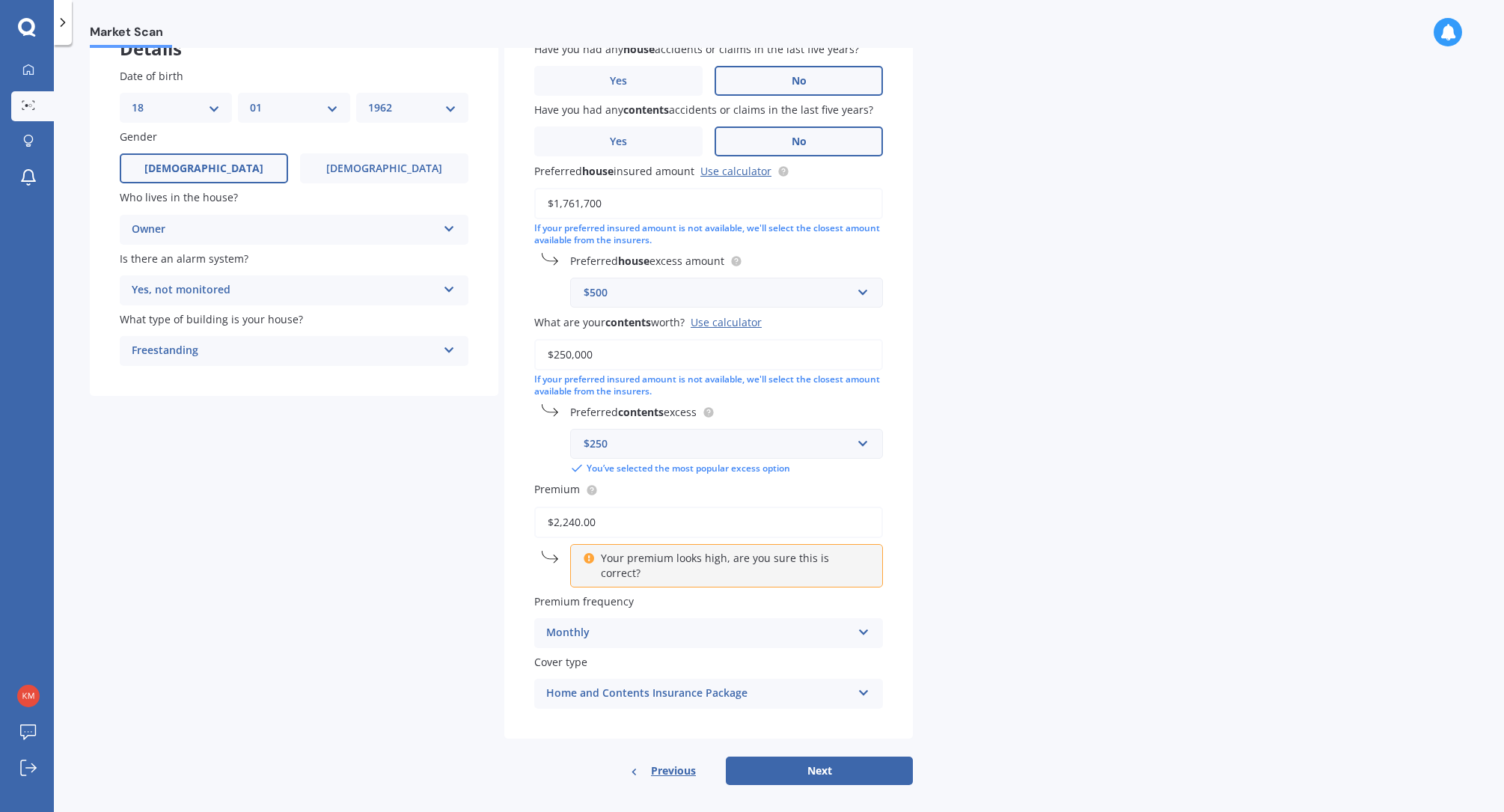
select select "01"
select select "1962"
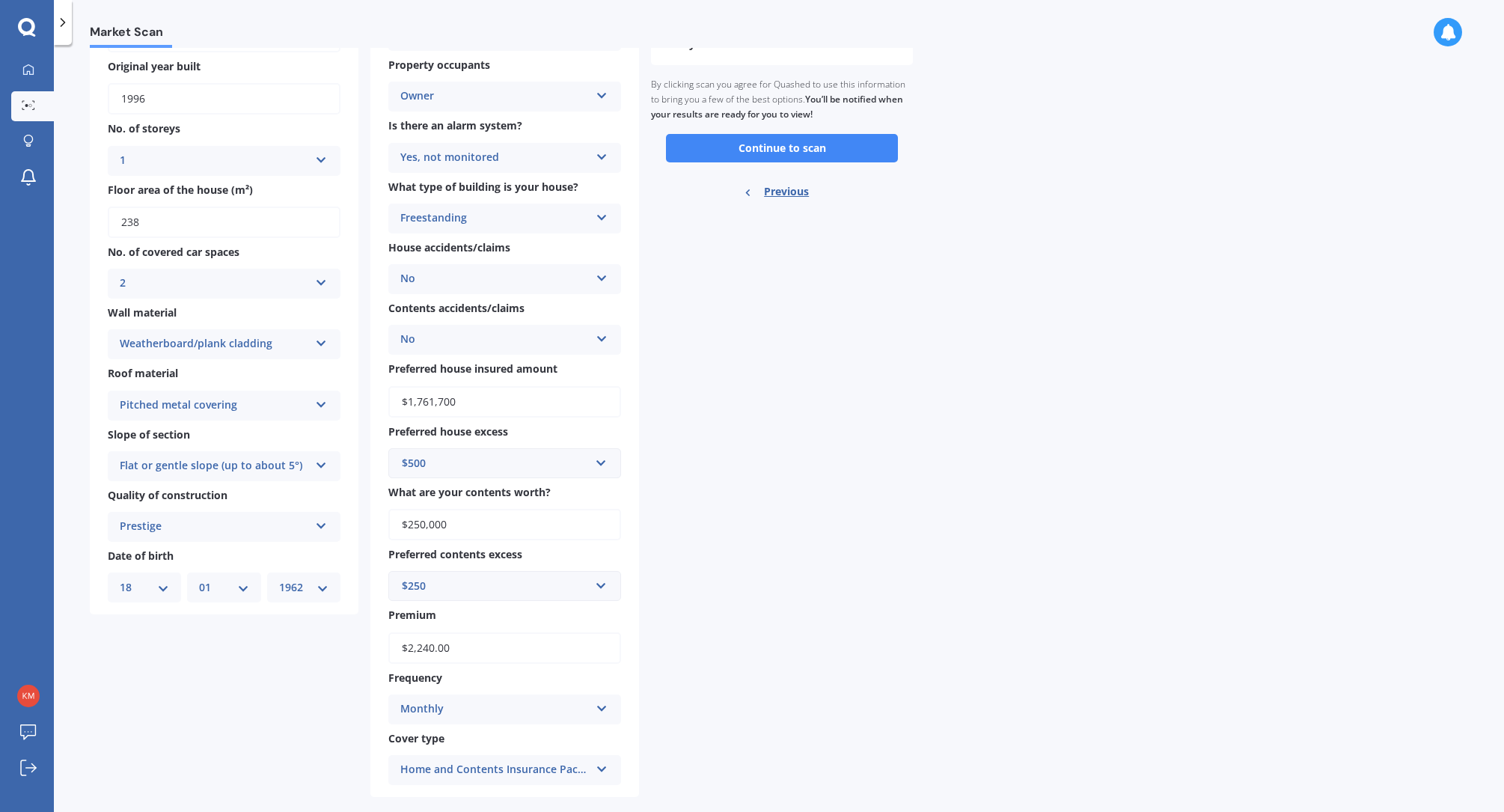
scroll to position [164, 0]
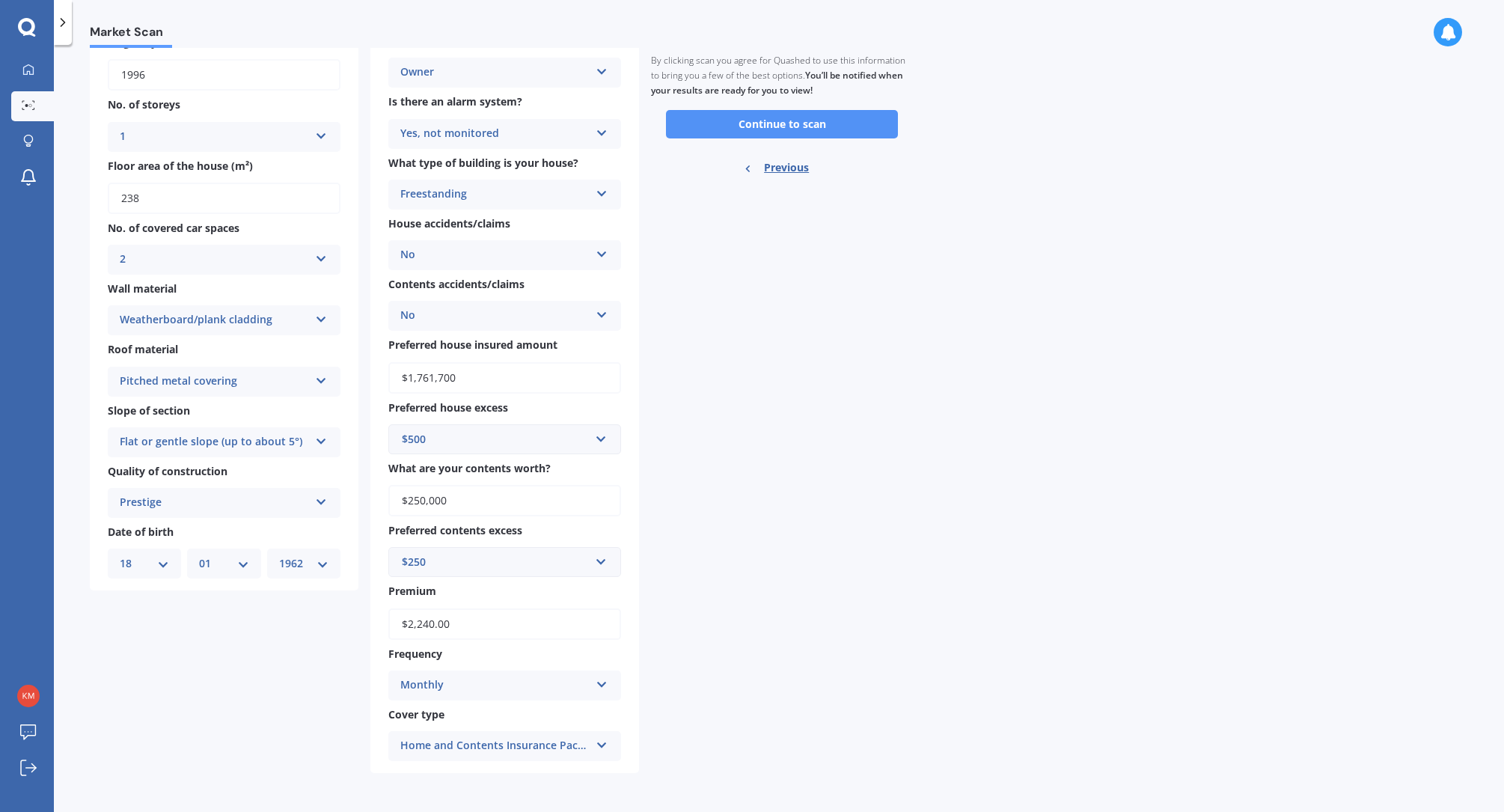
drag, startPoint x: 804, startPoint y: 118, endPoint x: 962, endPoint y: 146, distance: 160.5
click at [804, 118] on button "Continue to scan" at bounding box center [782, 125] width 232 height 29
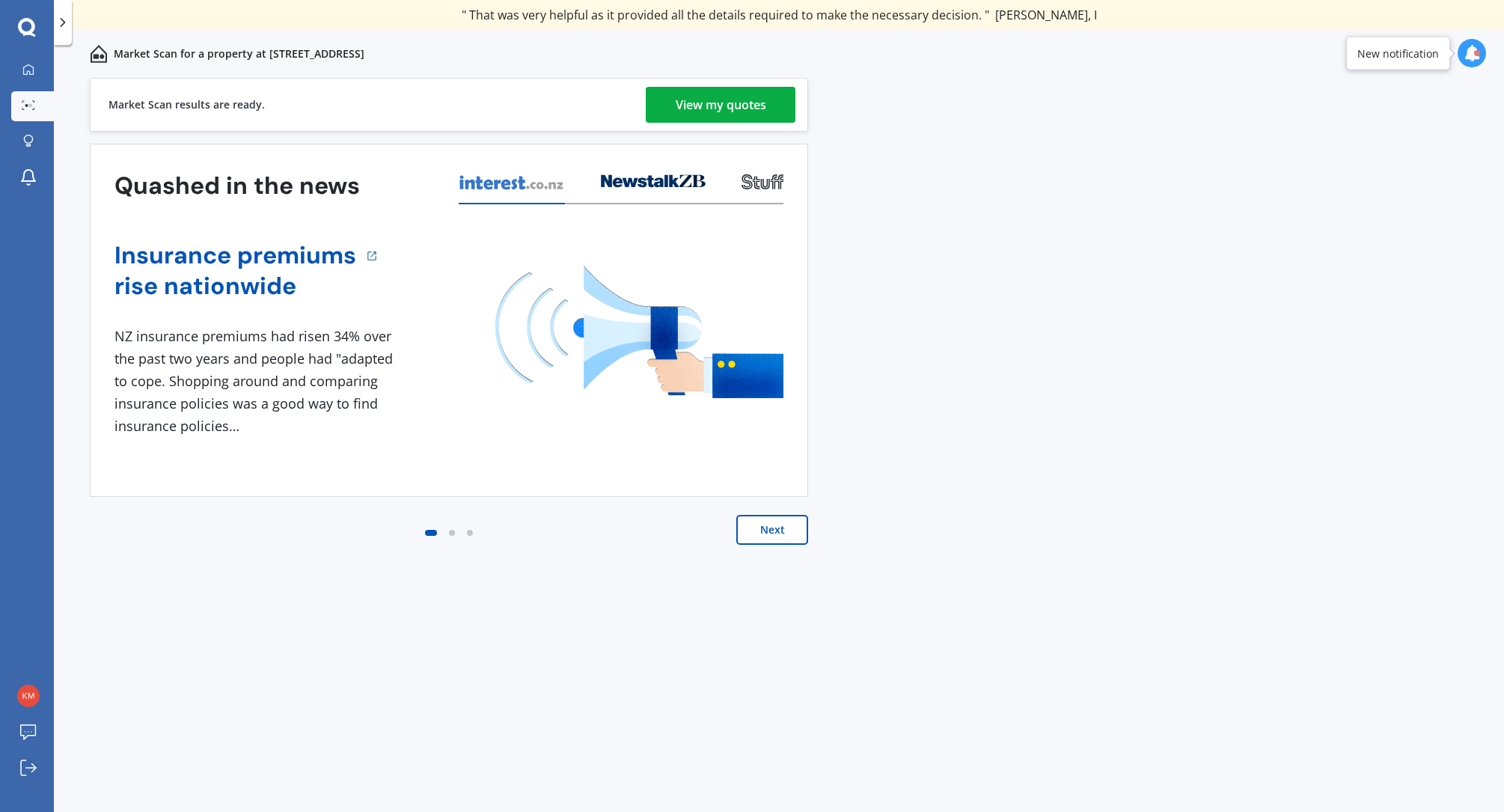
click at [704, 106] on div "View my quotes" at bounding box center [721, 105] width 91 height 36
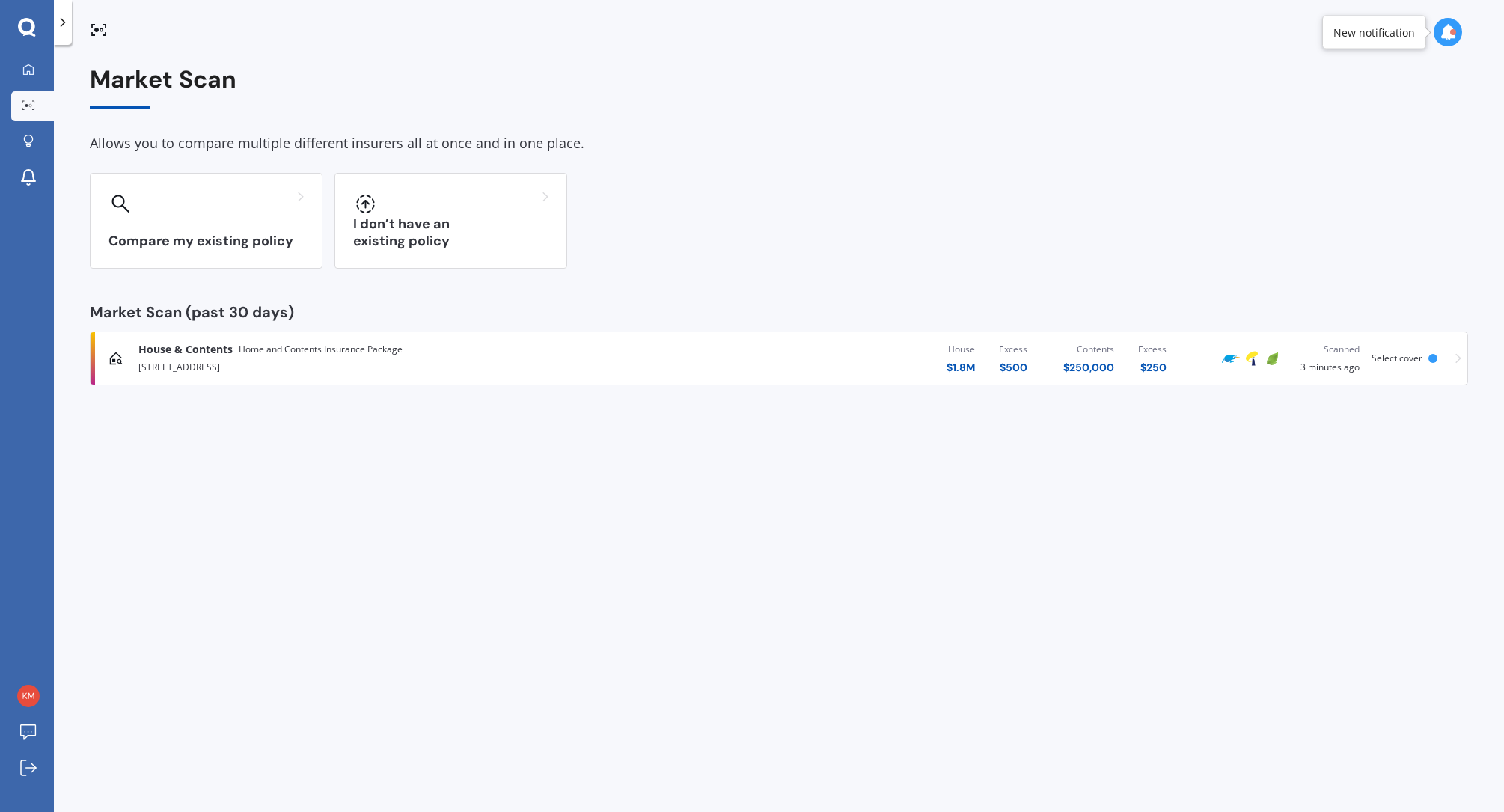
click at [480, 356] on div "House & Contents Home and Contents Insurance Package" at bounding box center [390, 349] width 505 height 15
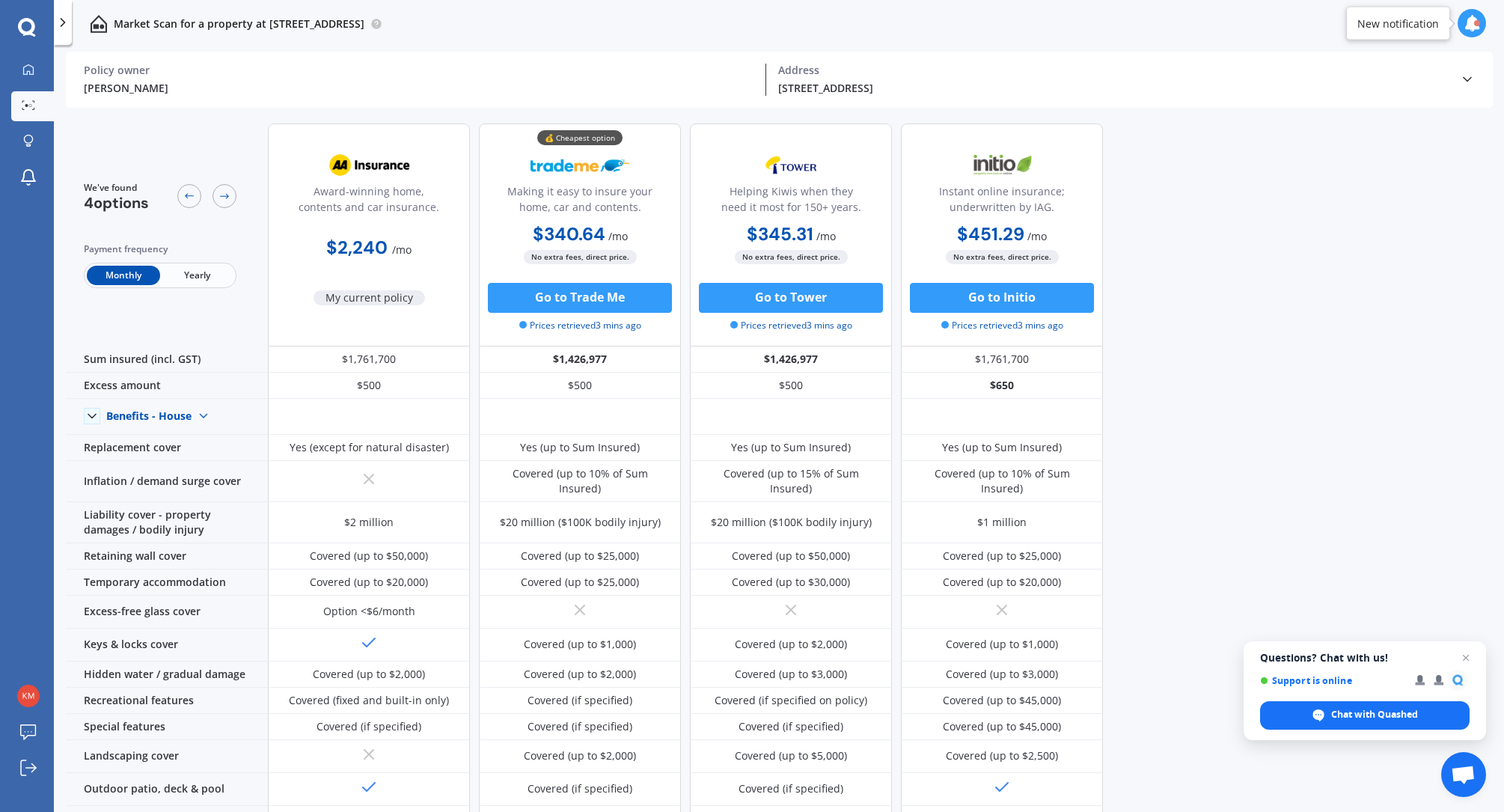
click at [196, 275] on span "Yearly" at bounding box center [197, 275] width 74 height 20
click at [124, 278] on span "Monthly" at bounding box center [124, 275] width 74 height 20
click at [189, 196] on icon at bounding box center [188, 196] width 12 height 12
click at [29, 69] on icon at bounding box center [28, 69] width 12 height 12
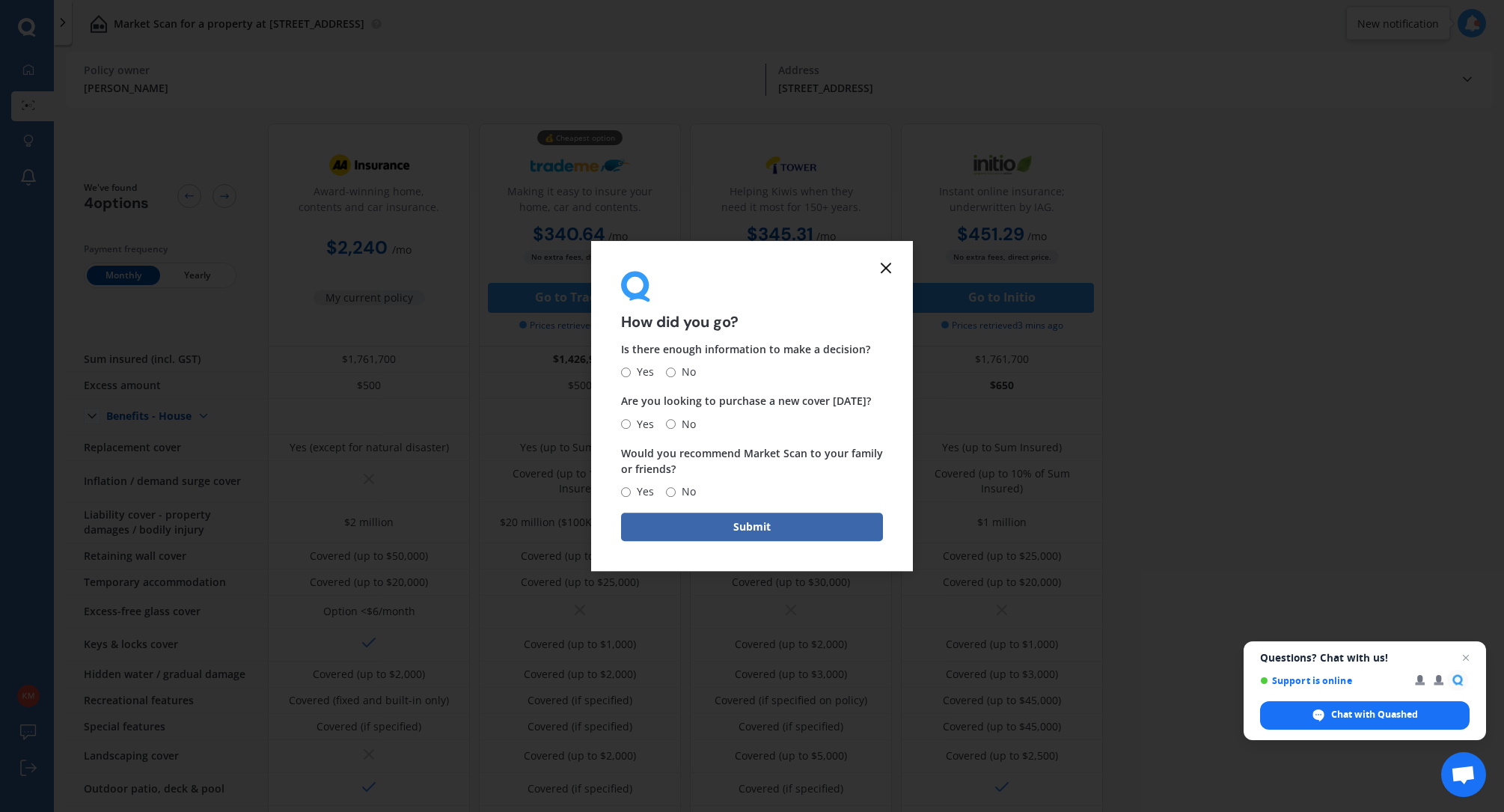
click at [670, 371] on input "No" at bounding box center [670, 371] width 10 height 10
radio input "true"
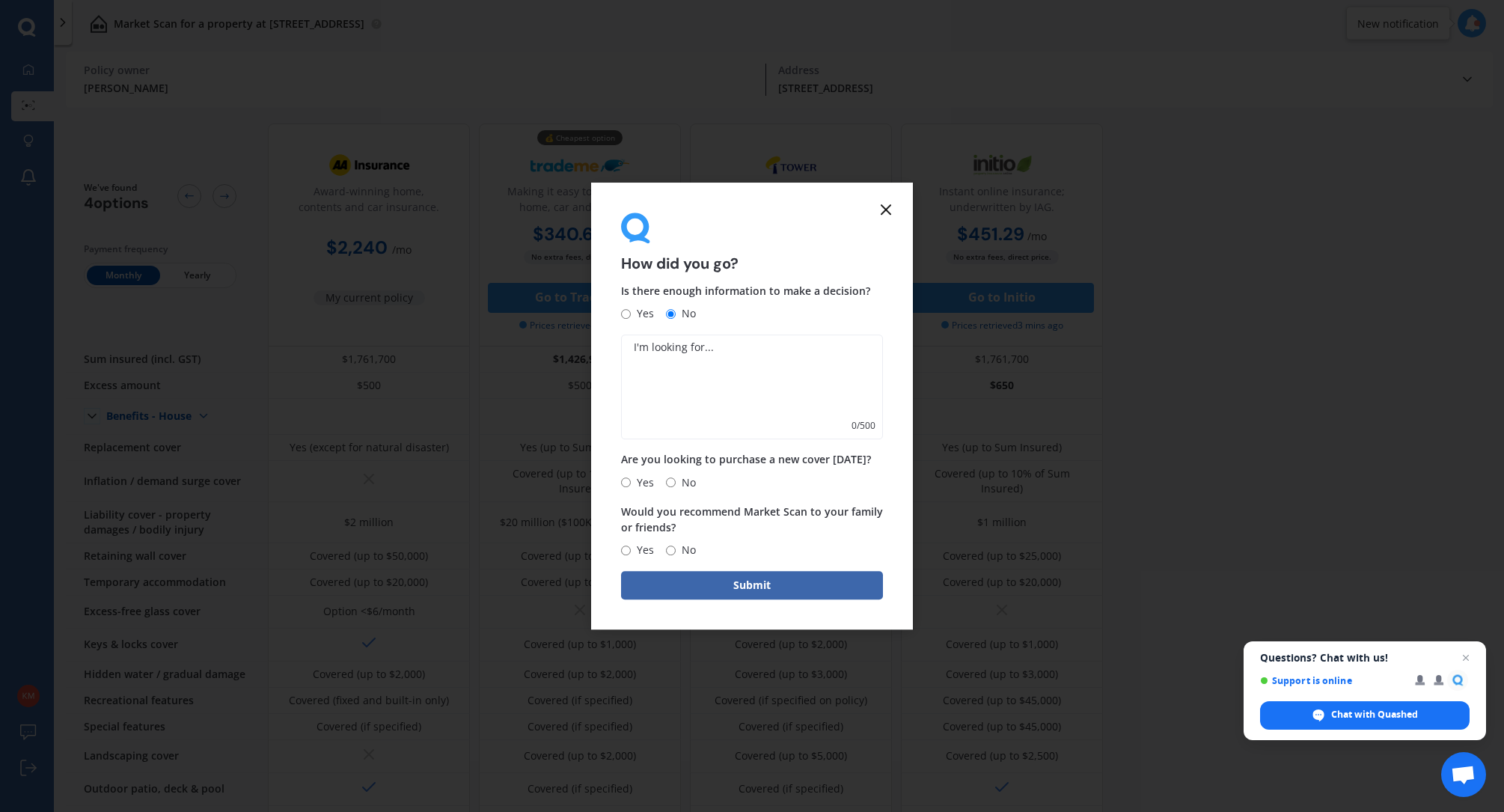
click at [888, 206] on icon at bounding box center [886, 209] width 18 height 18
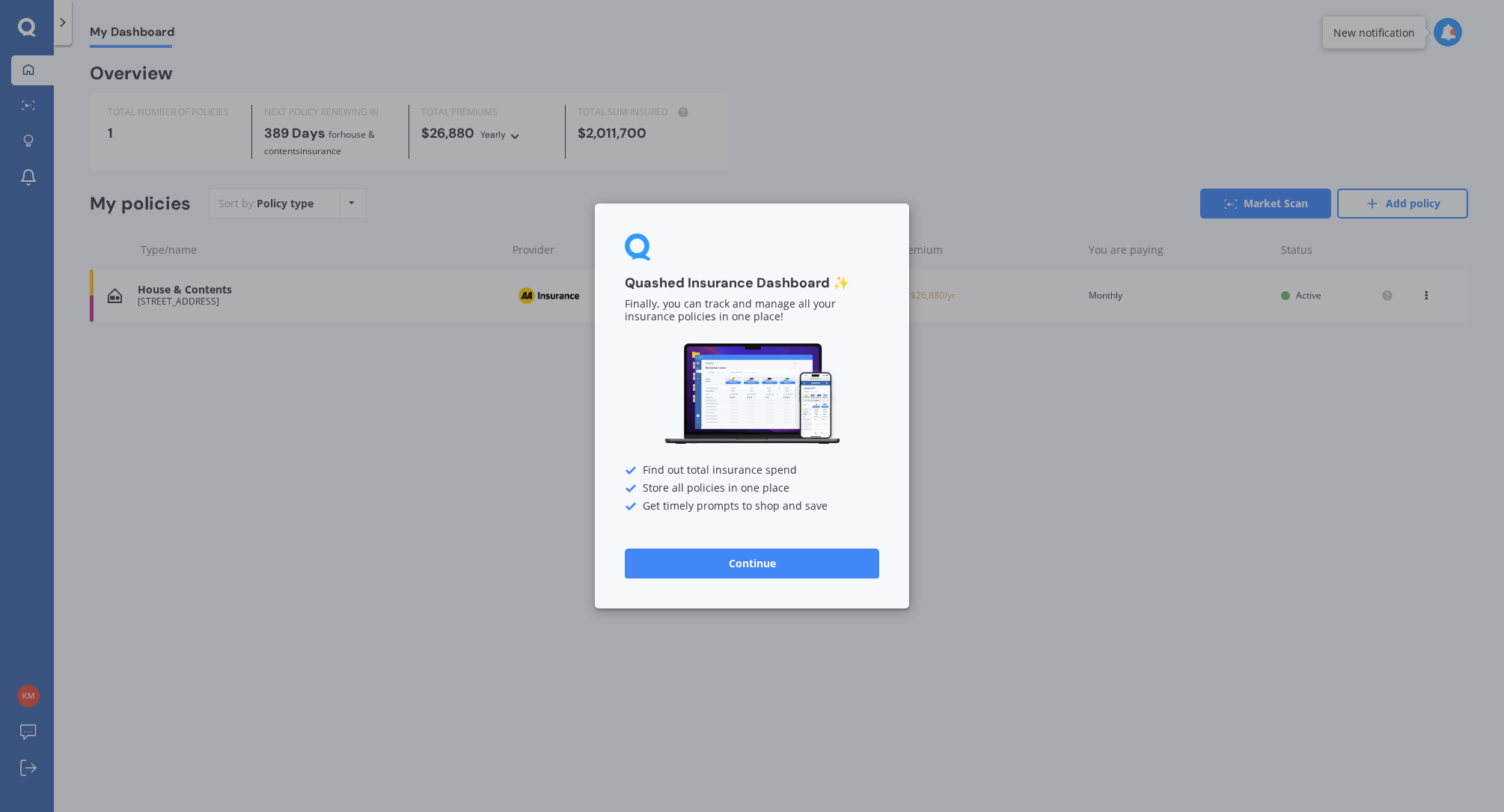
click at [555, 391] on div "Quashed Insurance Dashboard ✨ Finally, you can track and manage all your insura…" at bounding box center [752, 406] width 1504 height 812
click at [708, 555] on button "Continue" at bounding box center [751, 563] width 254 height 30
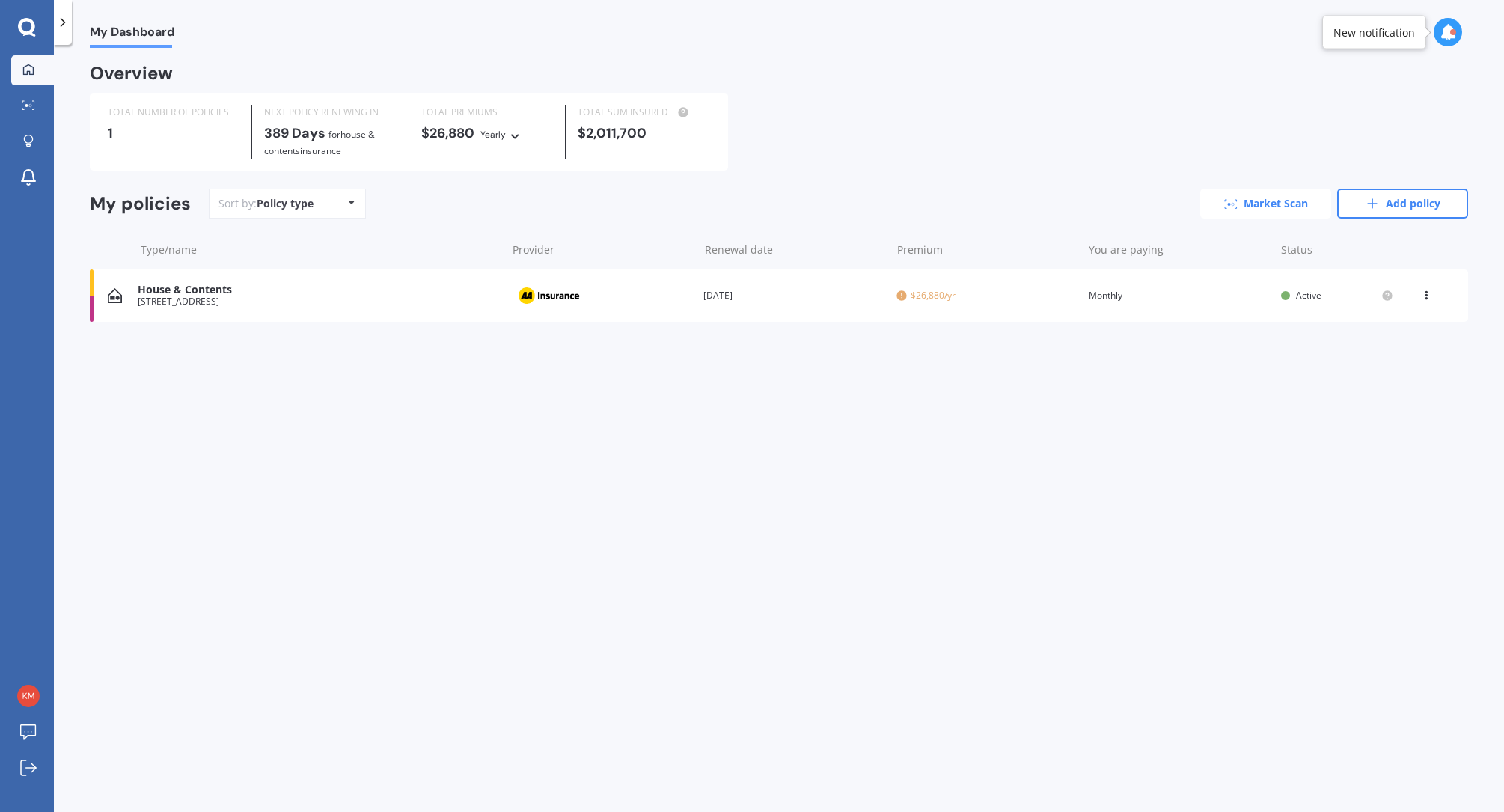
click at [1257, 203] on link "Market Scan" at bounding box center [1265, 203] width 131 height 30
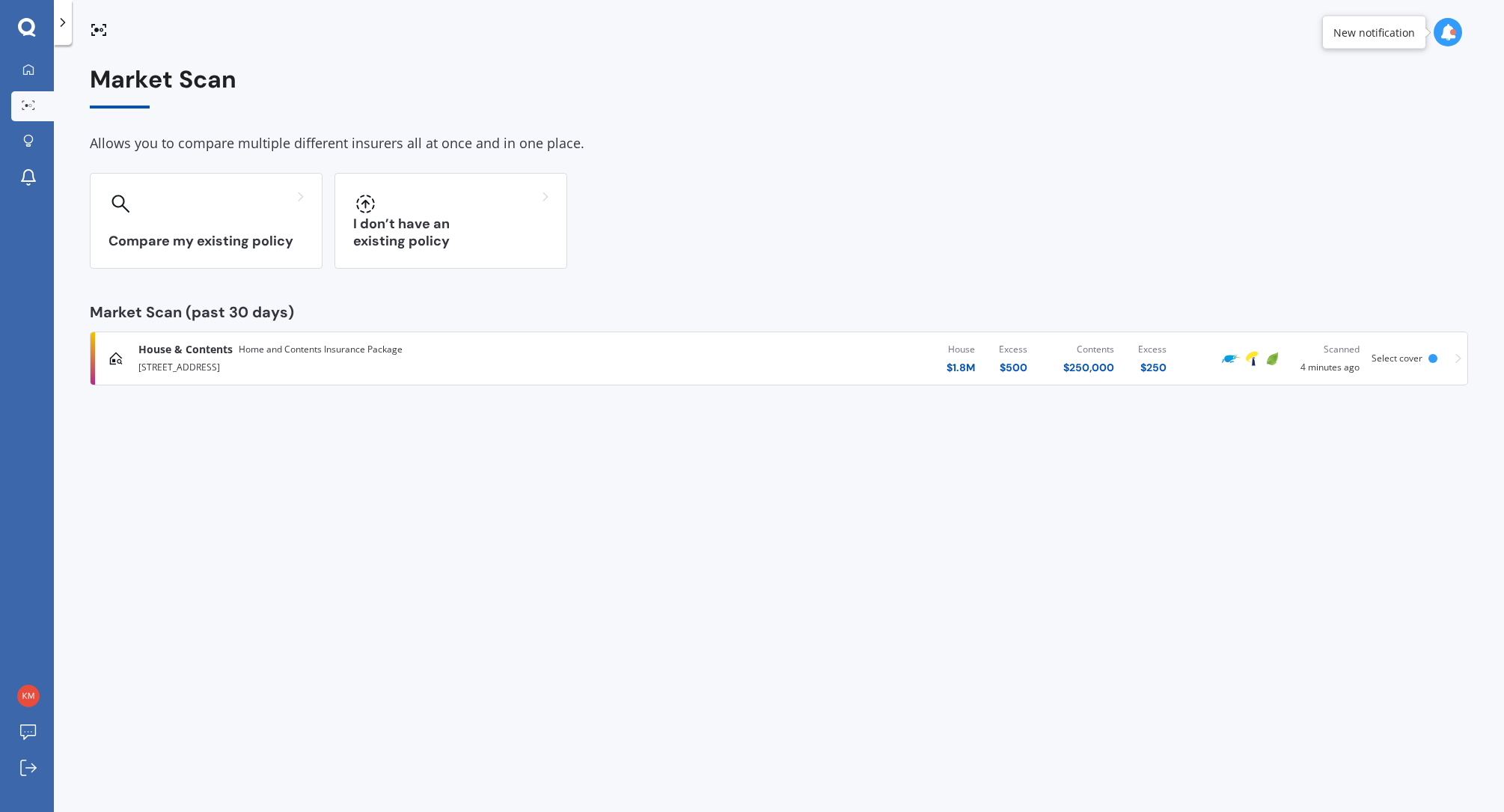
click at [296, 353] on span "Home and Contents Insurance Package" at bounding box center [320, 349] width 164 height 15
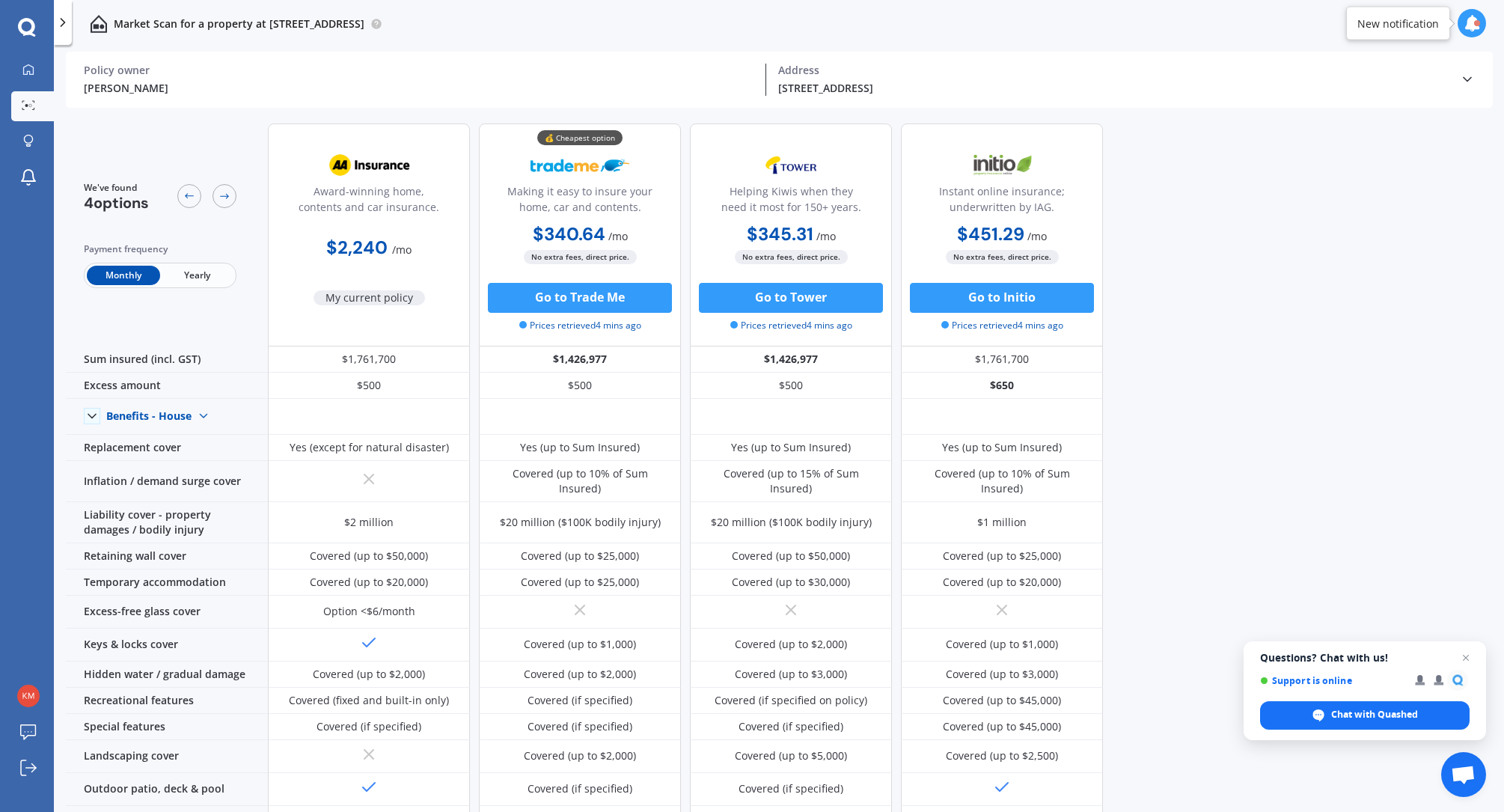
click at [25, 26] on icon at bounding box center [27, 28] width 18 height 20
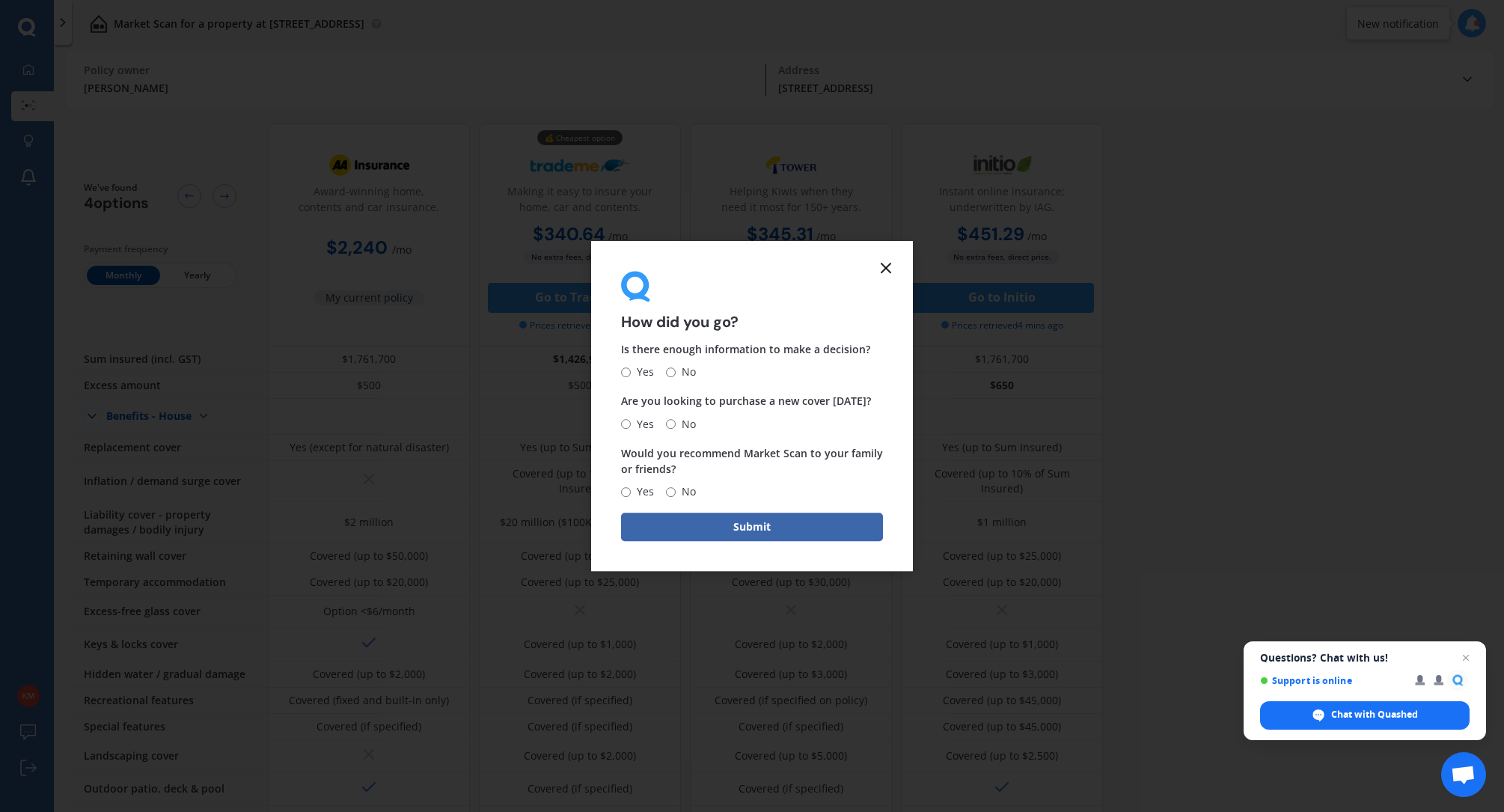
click at [881, 263] on line at bounding box center [886, 267] width 9 height 9
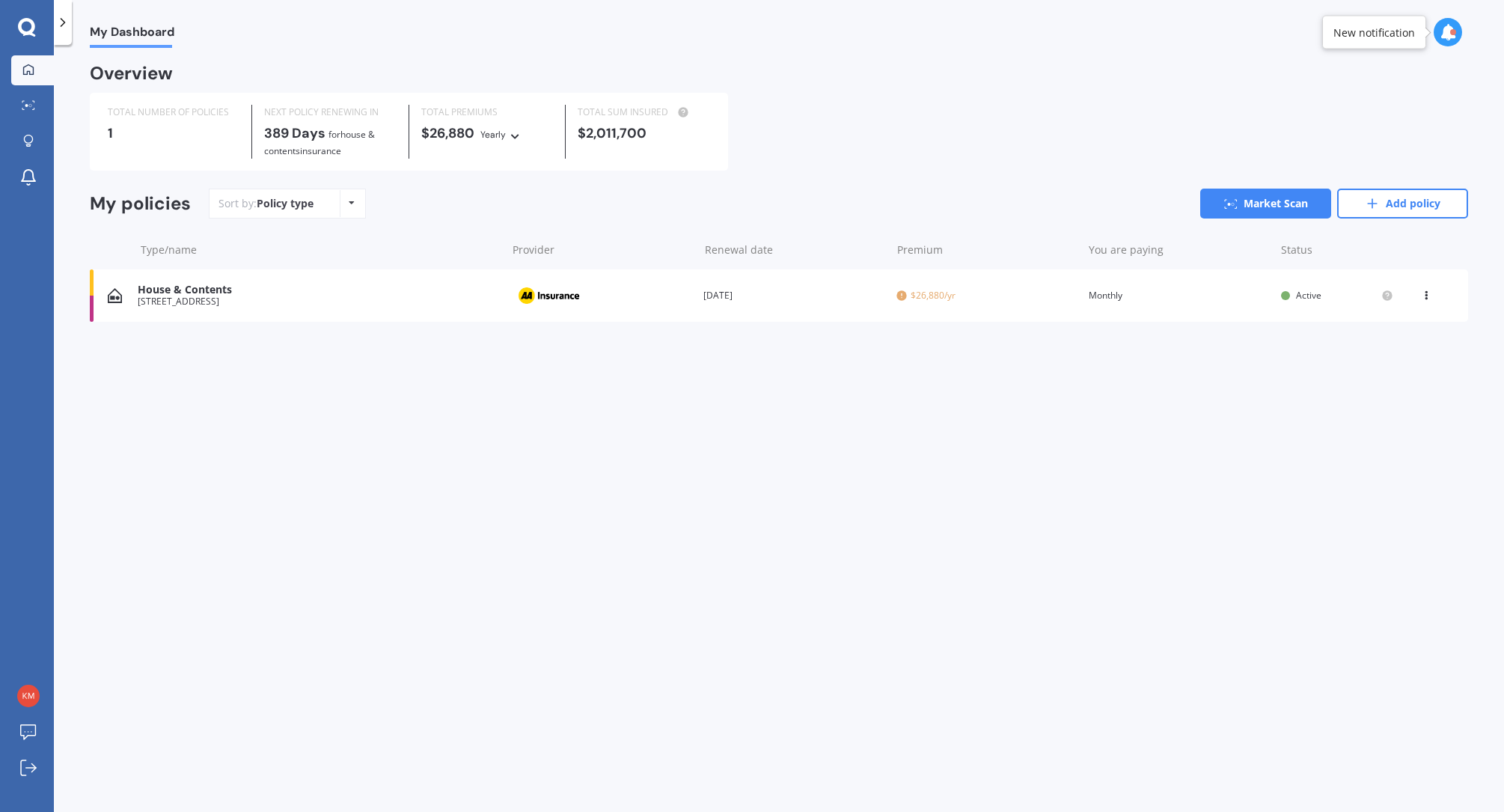
click at [134, 31] on span "My Dashboard" at bounding box center [132, 35] width 84 height 21
click at [153, 130] on div "1" at bounding box center [173, 133] width 132 height 15
click at [922, 293] on span "$26,880/yr" at bounding box center [985, 295] width 180 height 15
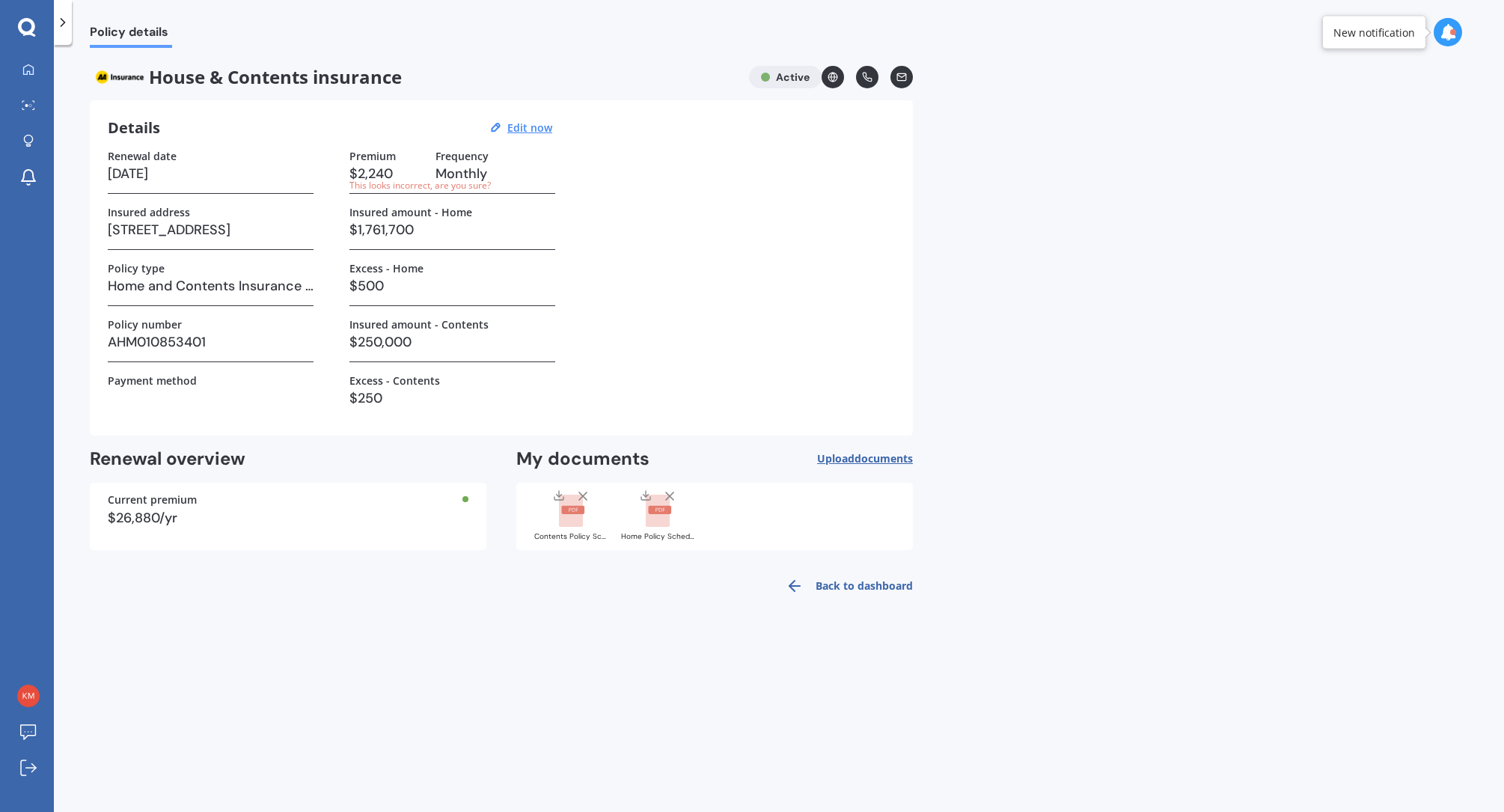
click at [385, 173] on h3 "$2,240" at bounding box center [386, 173] width 74 height 22
click at [524, 127] on u "Edit now" at bounding box center [529, 127] width 45 height 14
select select "28"
select select "09"
select select "2026"
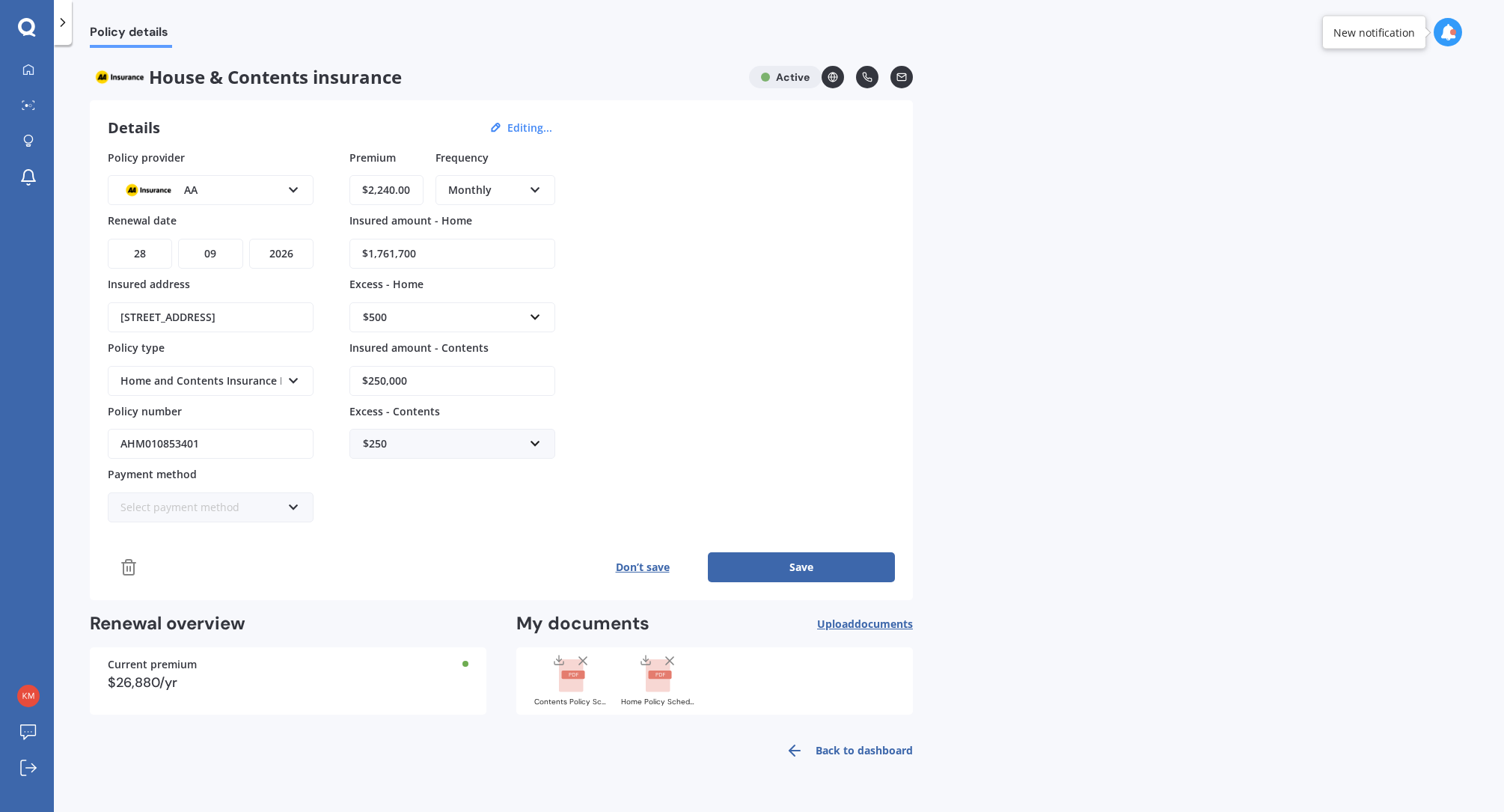
click at [376, 188] on input "$2,240.00" at bounding box center [386, 189] width 74 height 30
click at [475, 299] on span "Monthly" at bounding box center [470, 299] width 43 height 14
click at [397, 188] on input "$186.50" at bounding box center [386, 189] width 74 height 30
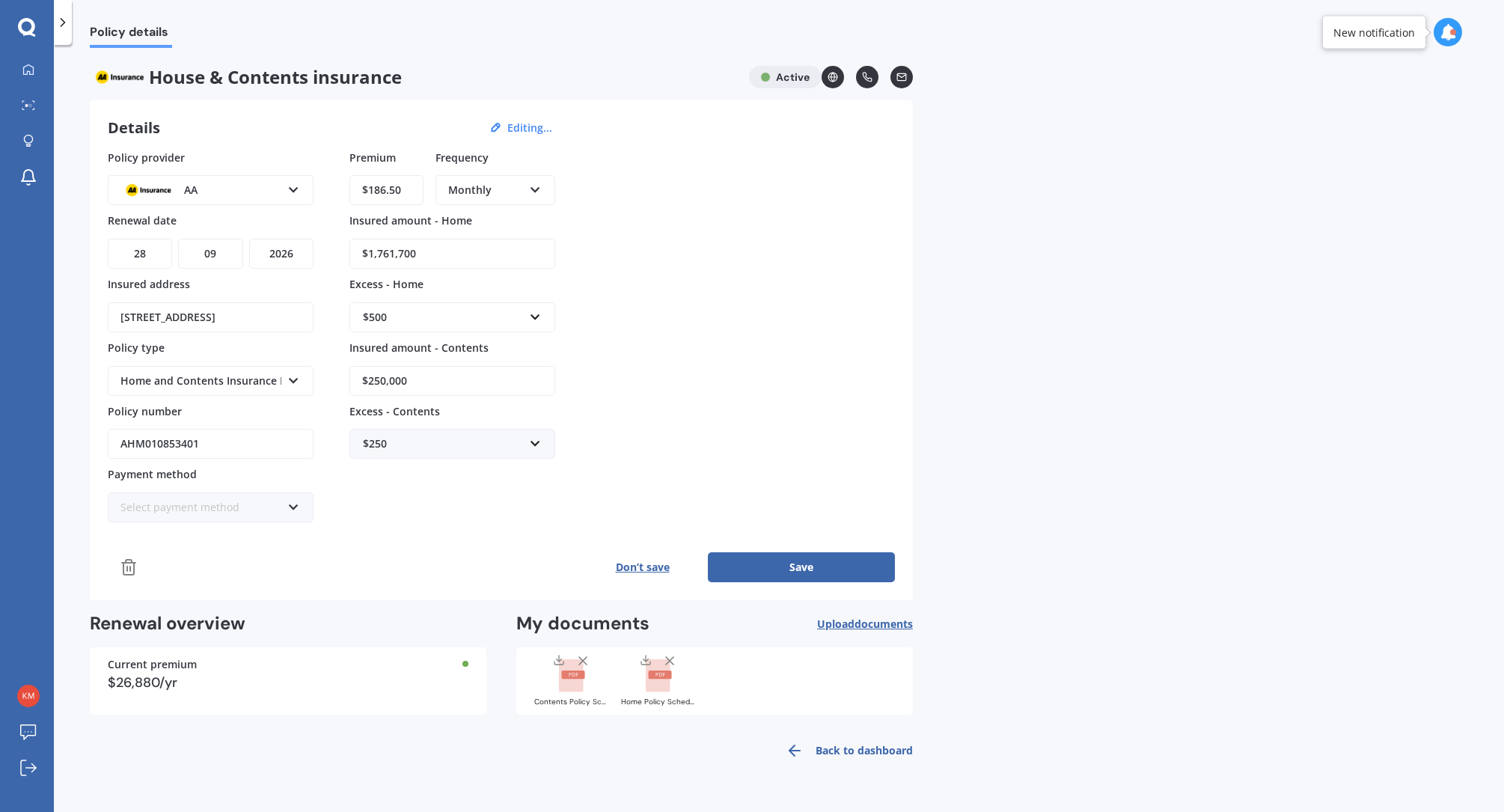
click at [397, 188] on input "$186.50" at bounding box center [386, 189] width 74 height 30
type input "$445.00"
click at [796, 564] on button "Save" at bounding box center [801, 566] width 187 height 30
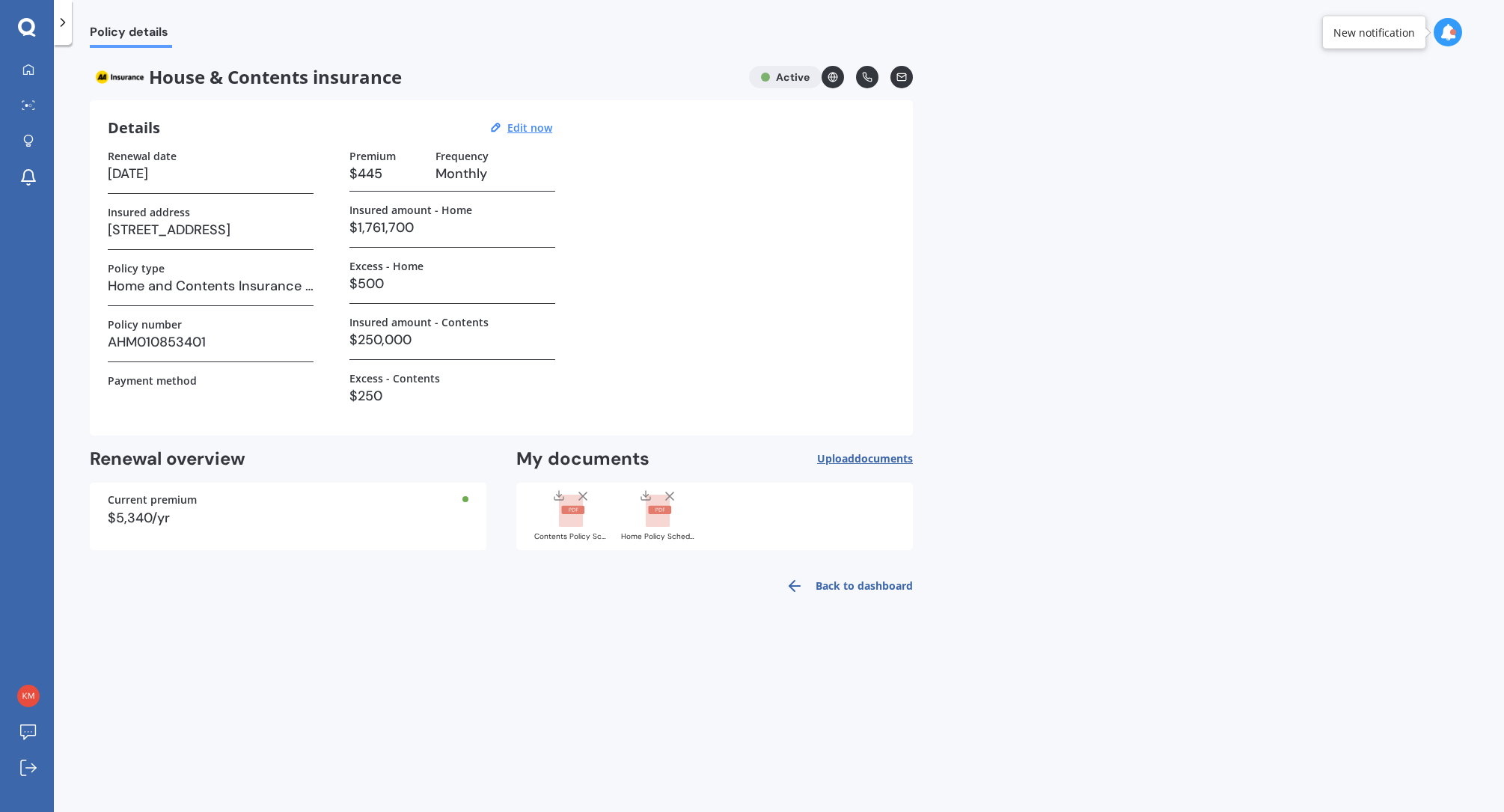
click at [1097, 236] on div "Policy details House & Contents insurance Active Details Edit now Renewal date …" at bounding box center [779, 431] width 1450 height 767
